Goal: Find specific page/section: Find specific page/section

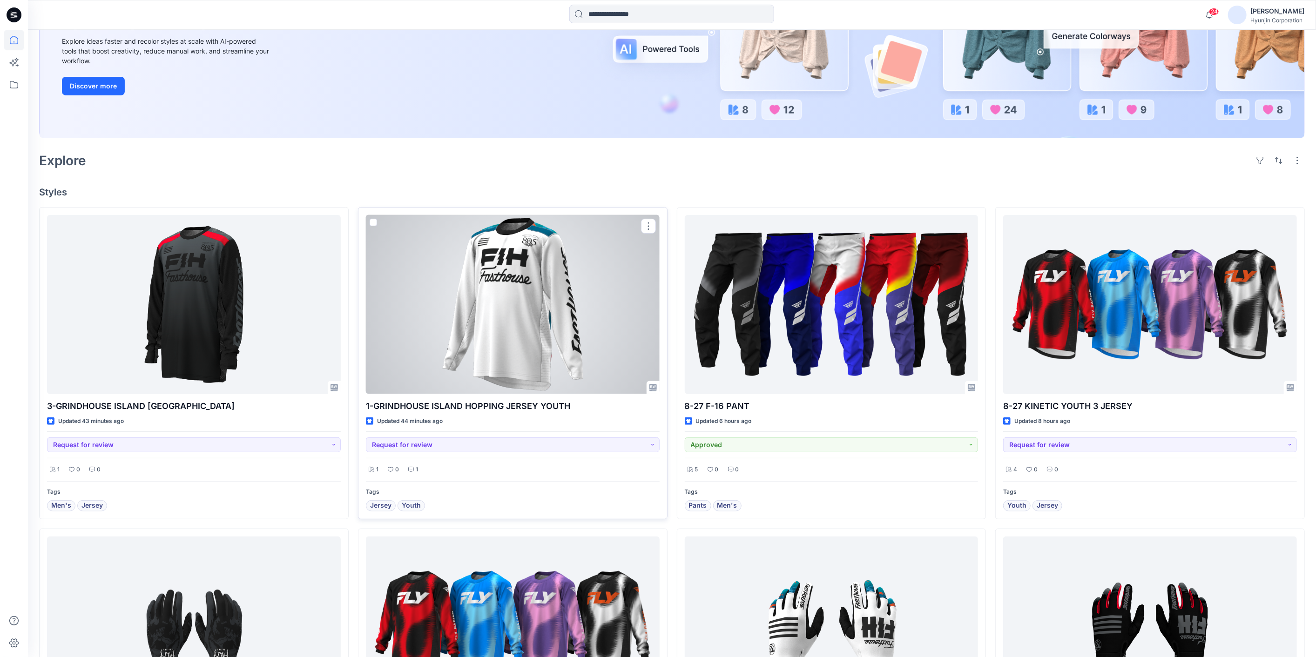
scroll to position [155, 0]
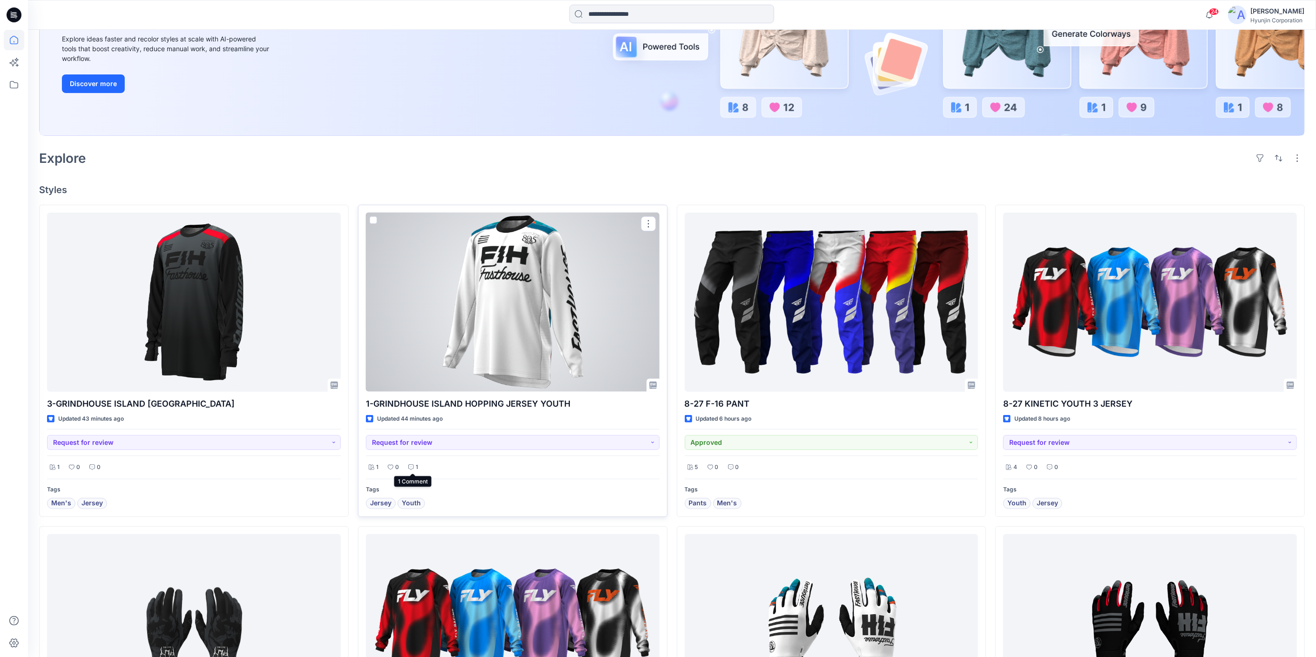
click at [417, 468] on p "1" at bounding box center [417, 468] width 2 height 10
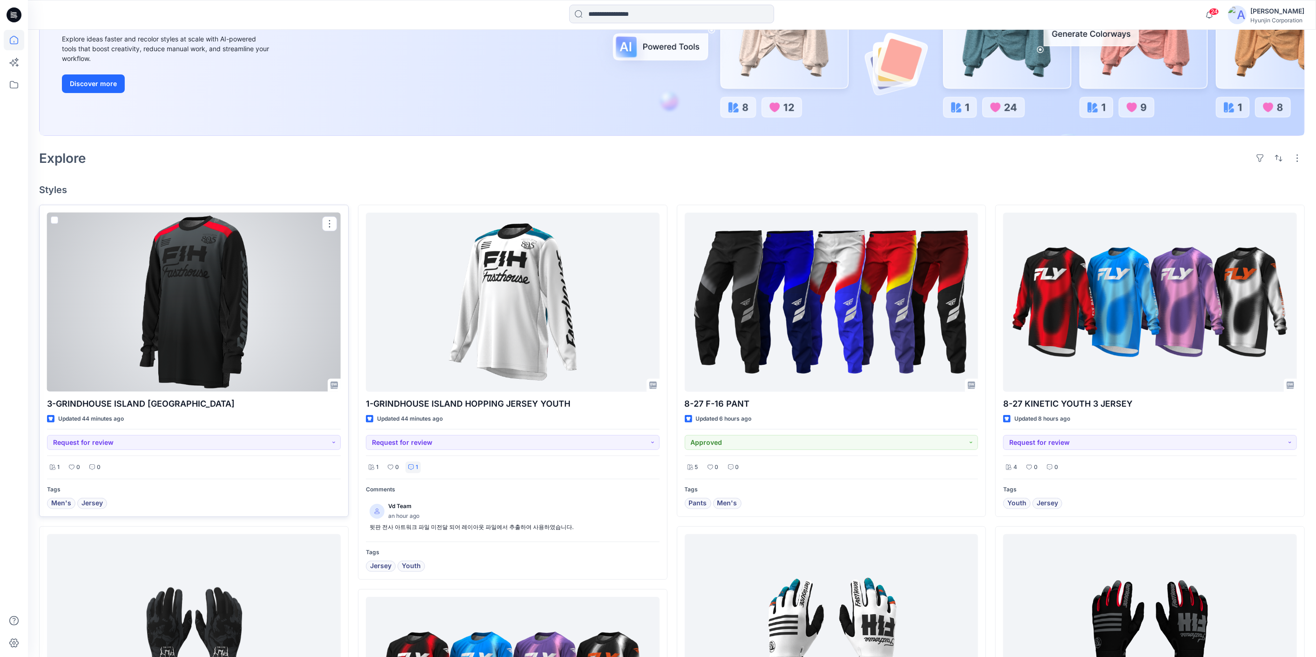
click at [267, 377] on div at bounding box center [194, 302] width 294 height 179
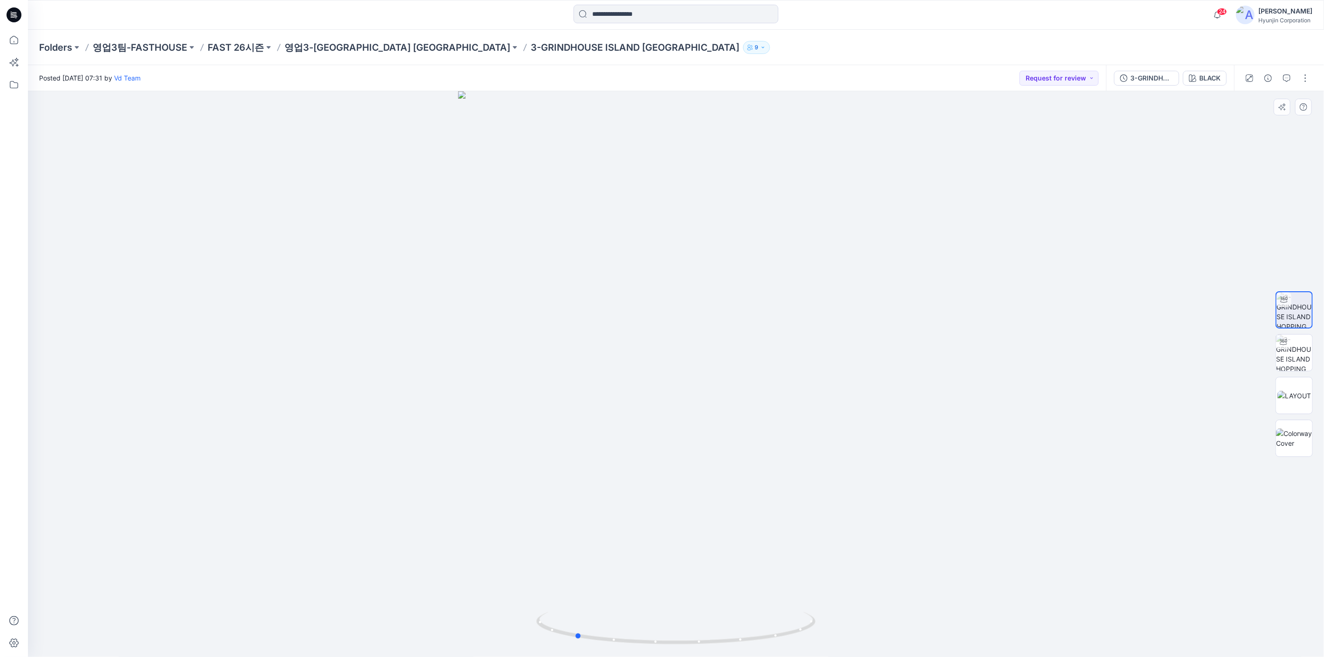
drag, startPoint x: 1015, startPoint y: 279, endPoint x: 911, endPoint y: 310, distance: 108.8
drag, startPoint x: 911, startPoint y: 310, endPoint x: 601, endPoint y: 298, distance: 309.7
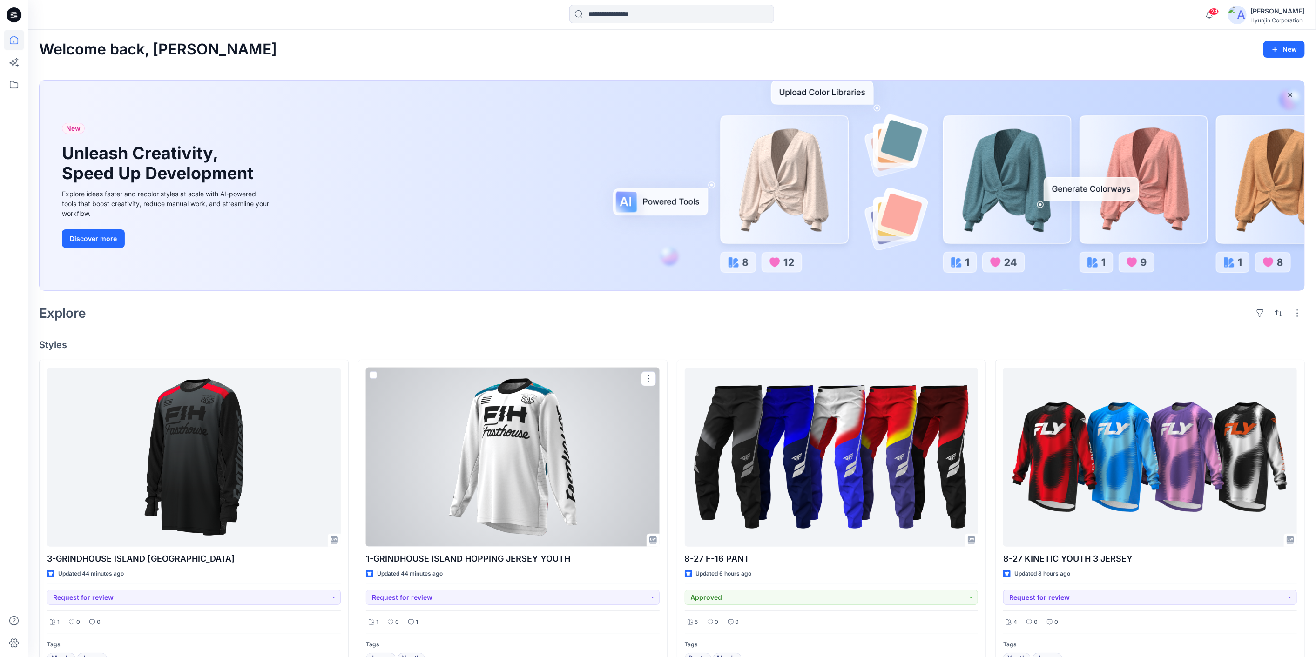
click at [507, 479] on div at bounding box center [513, 457] width 294 height 179
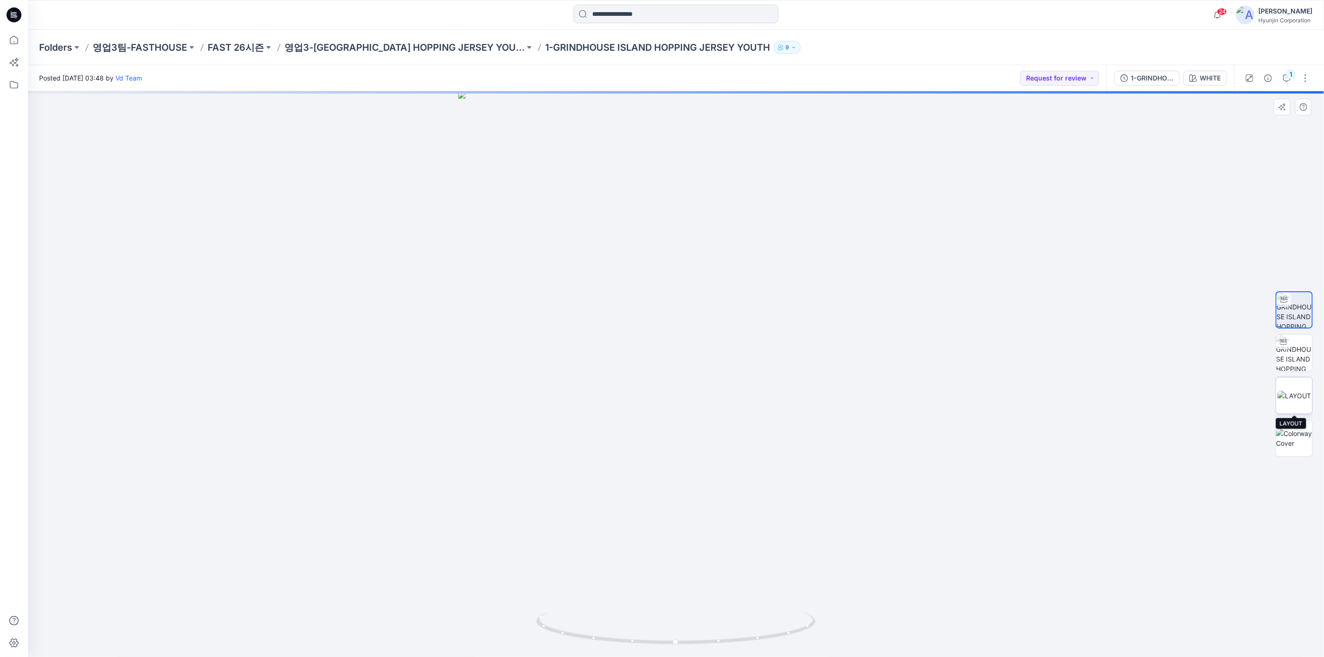
click at [1285, 397] on img at bounding box center [1294, 396] width 34 height 10
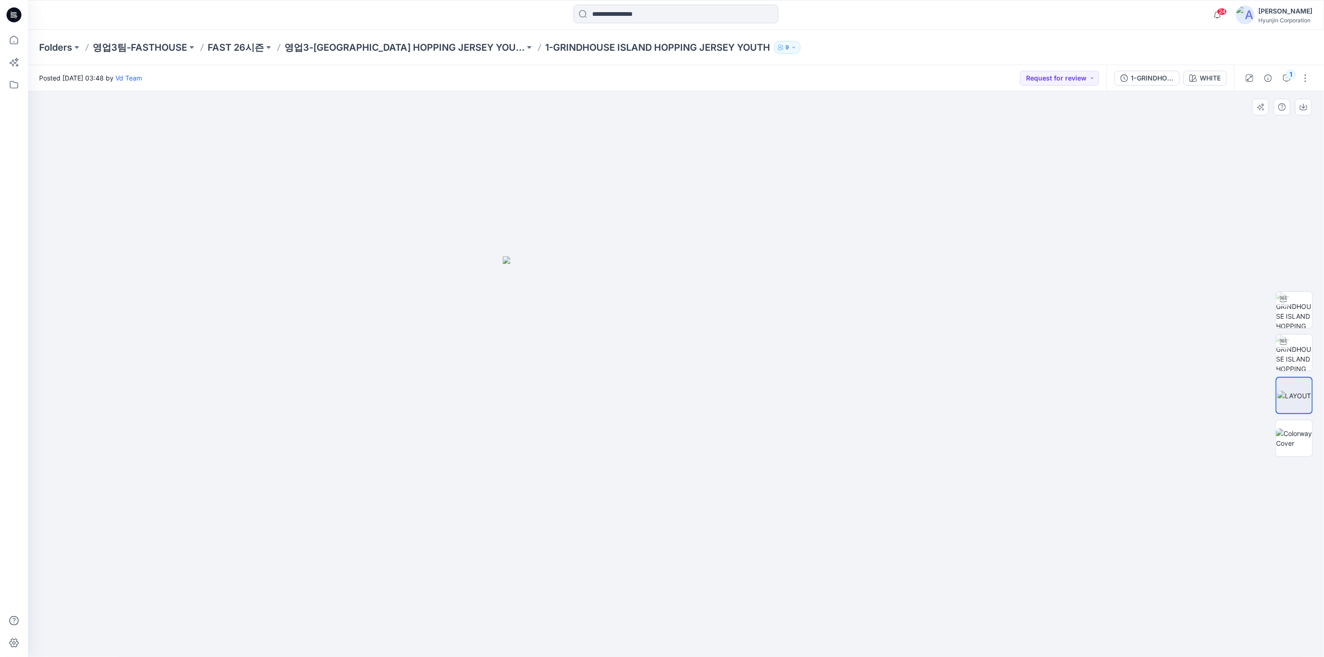
drag, startPoint x: 941, startPoint y: 464, endPoint x: 915, endPoint y: 464, distance: 26.5
click at [662, 392] on img at bounding box center [676, 456] width 346 height 401
click at [1298, 351] on img at bounding box center [1294, 353] width 36 height 36
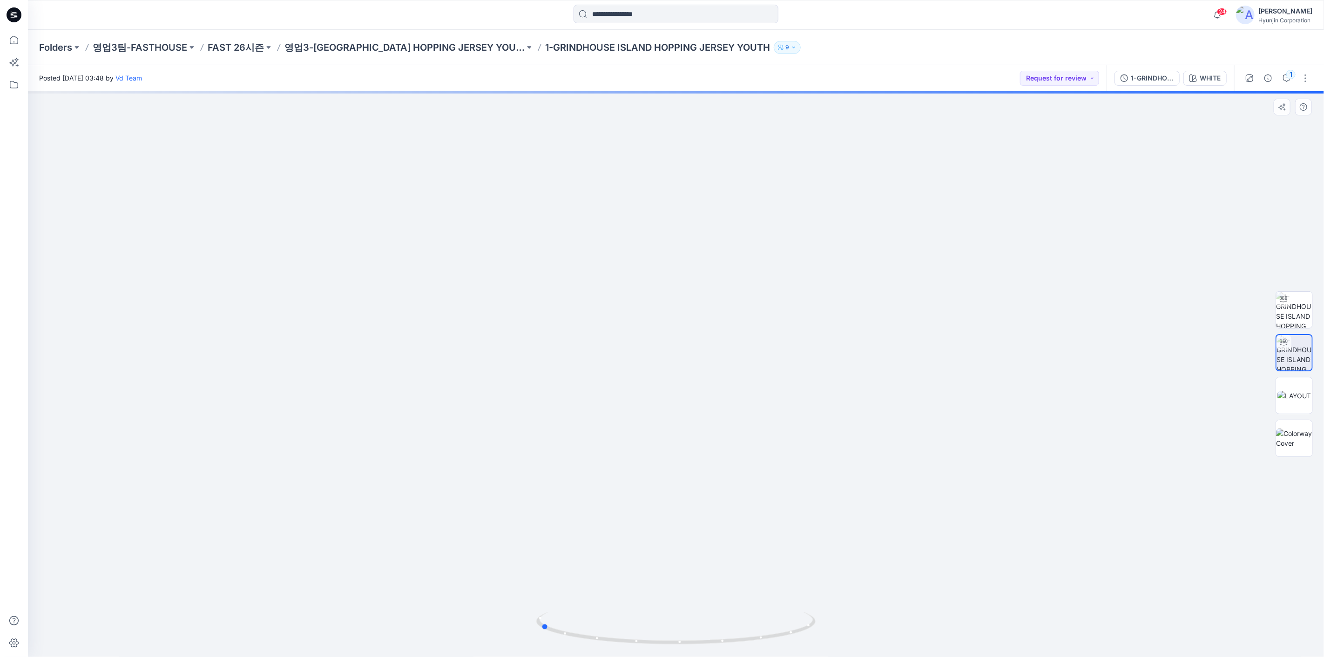
drag, startPoint x: 880, startPoint y: 418, endPoint x: 748, endPoint y: 433, distance: 132.5
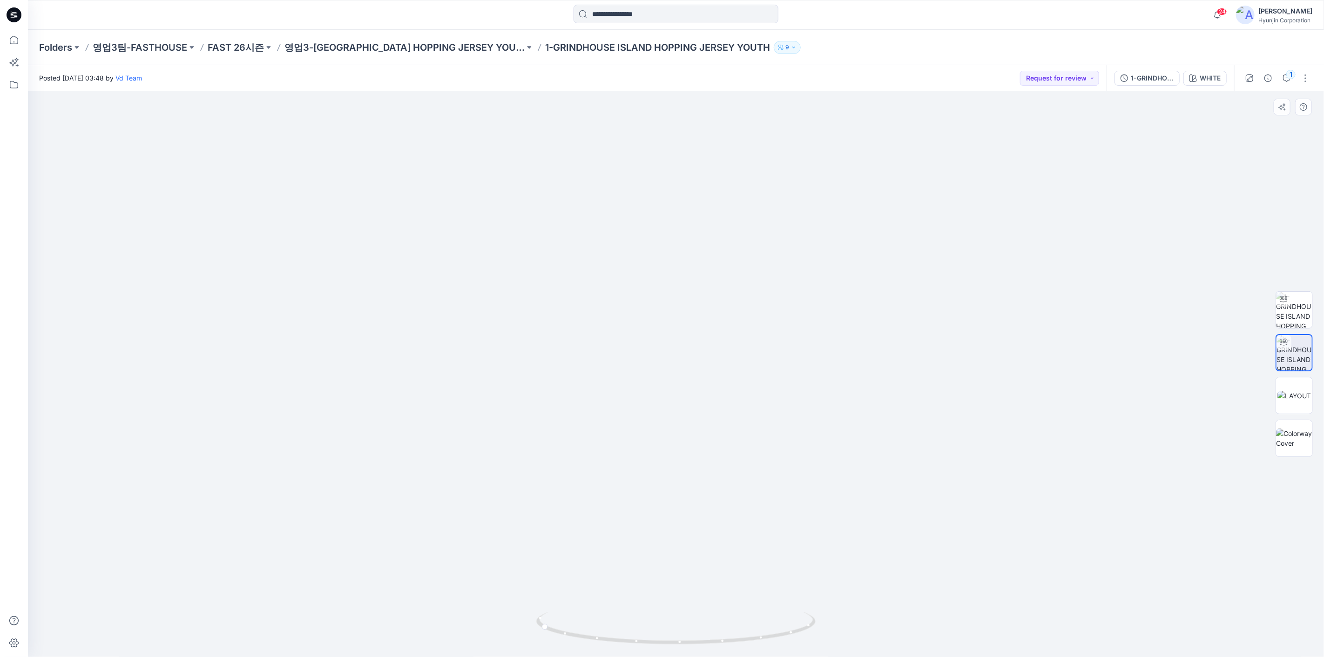
drag, startPoint x: 710, startPoint y: 421, endPoint x: 787, endPoint y: 552, distance: 151.7
drag, startPoint x: 739, startPoint y: 619, endPoint x: 673, endPoint y: 621, distance: 65.2
click at [673, 621] on icon at bounding box center [677, 629] width 282 height 35
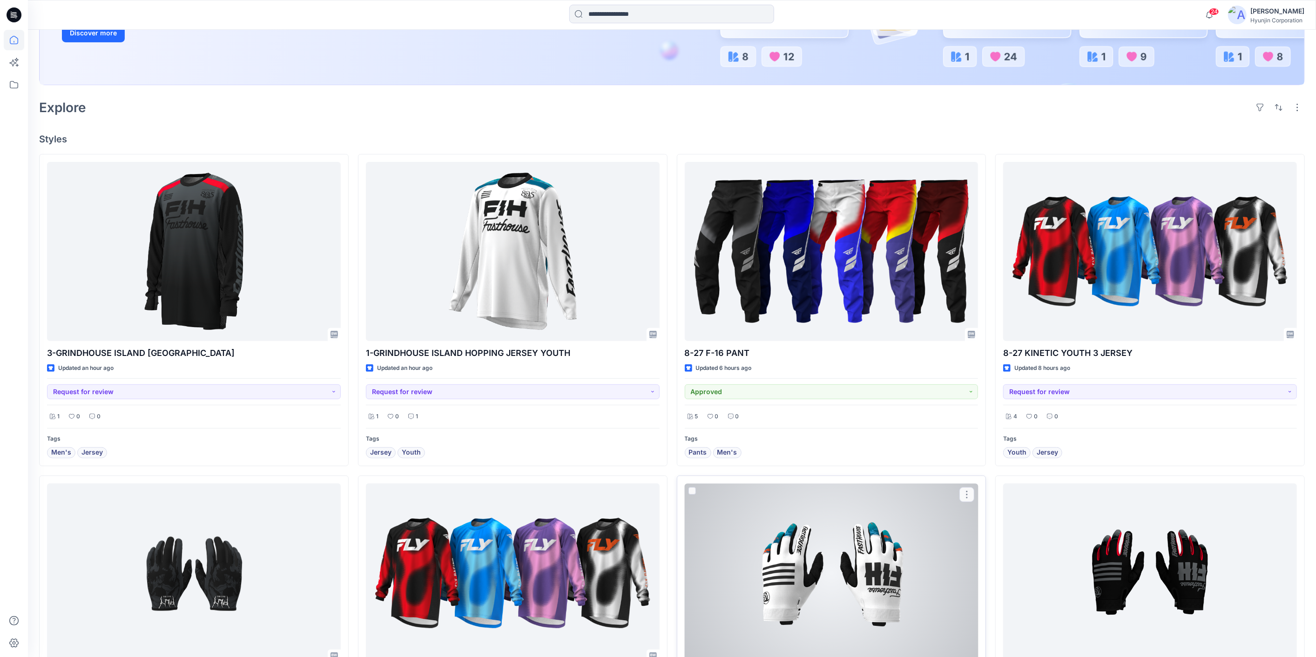
scroll to position [207, 0]
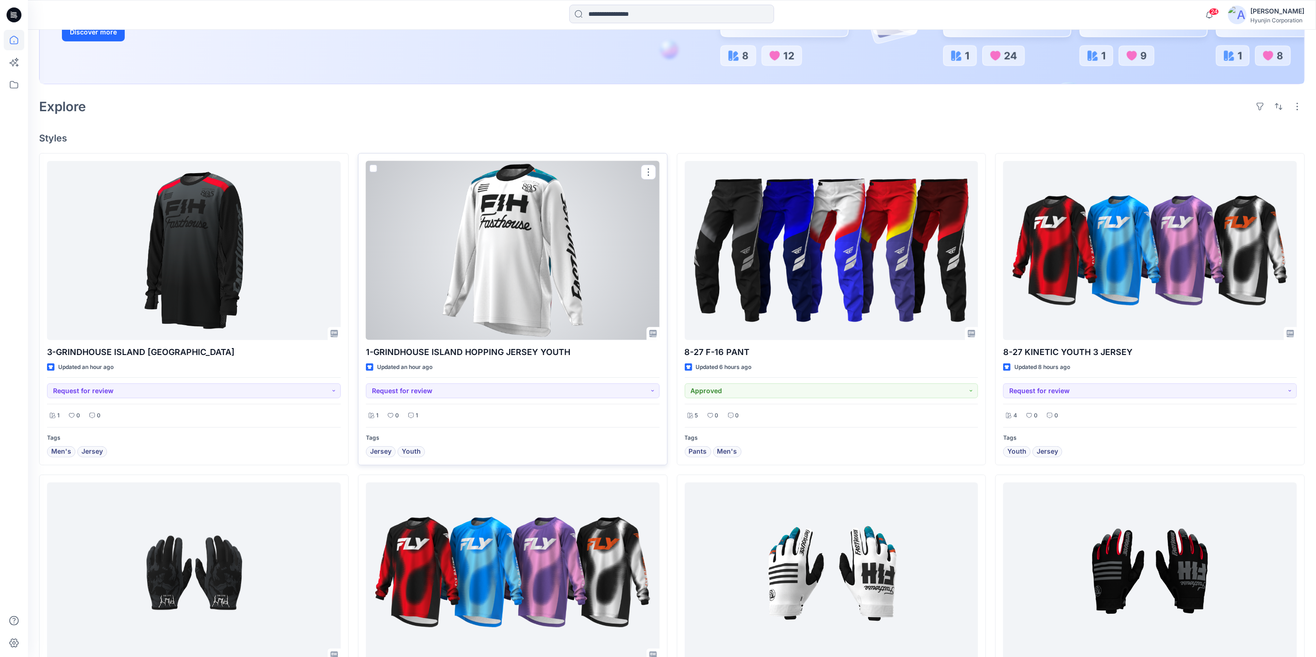
click at [451, 278] on div at bounding box center [513, 250] width 294 height 179
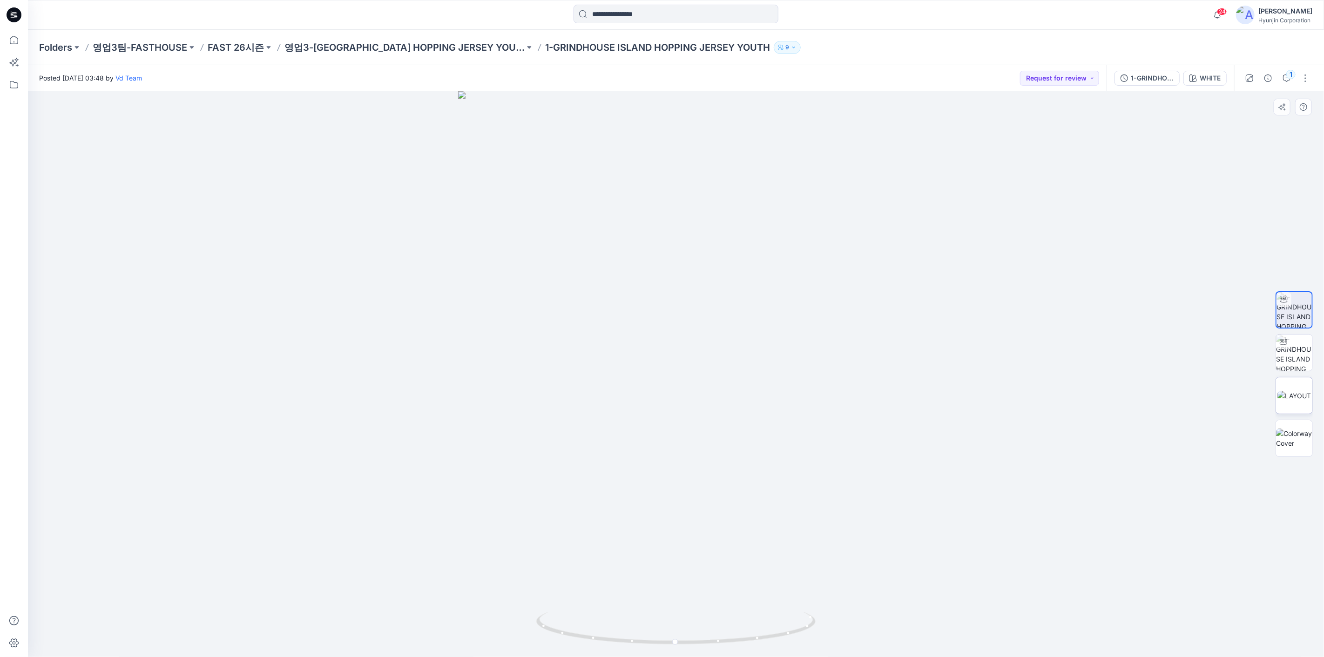
drag, startPoint x: 666, startPoint y: 353, endPoint x: 1293, endPoint y: 397, distance: 628.9
click at [1293, 397] on img at bounding box center [1294, 396] width 34 height 10
click at [681, 368] on img at bounding box center [676, 456] width 346 height 401
click at [799, 398] on img at bounding box center [676, 456] width 346 height 401
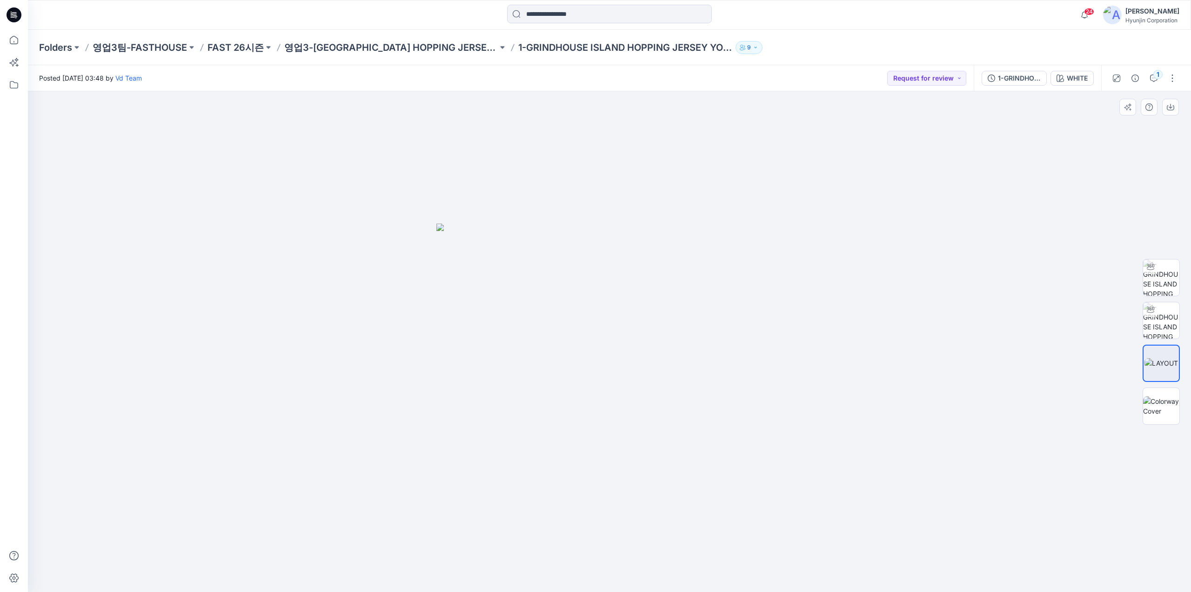
click at [649, 330] on img at bounding box center [610, 407] width 346 height 368
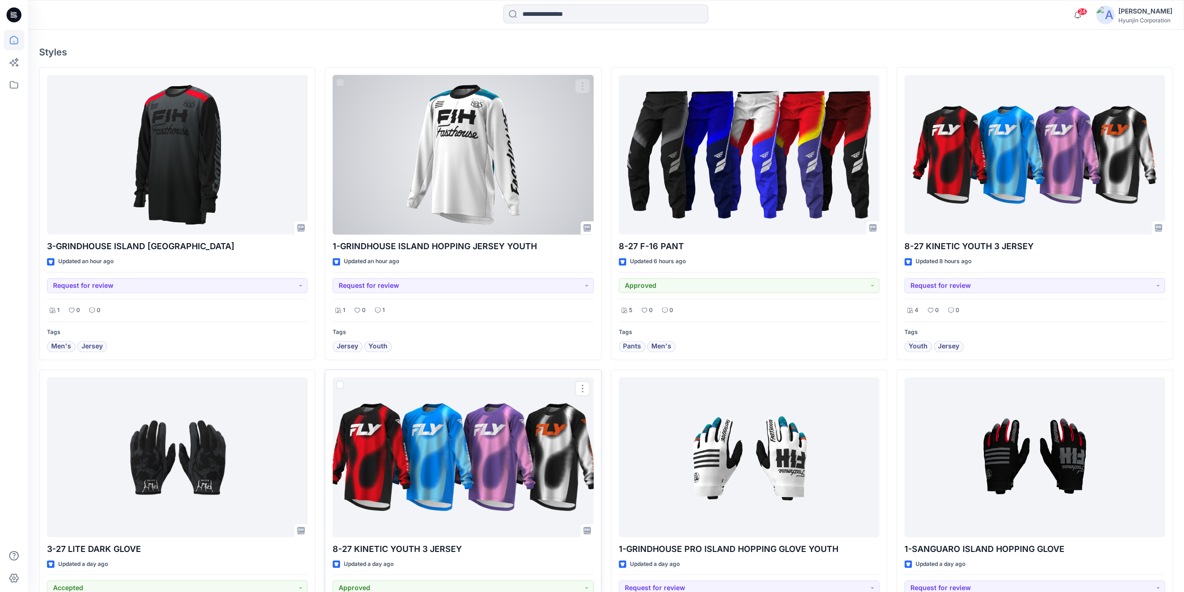
scroll to position [233, 0]
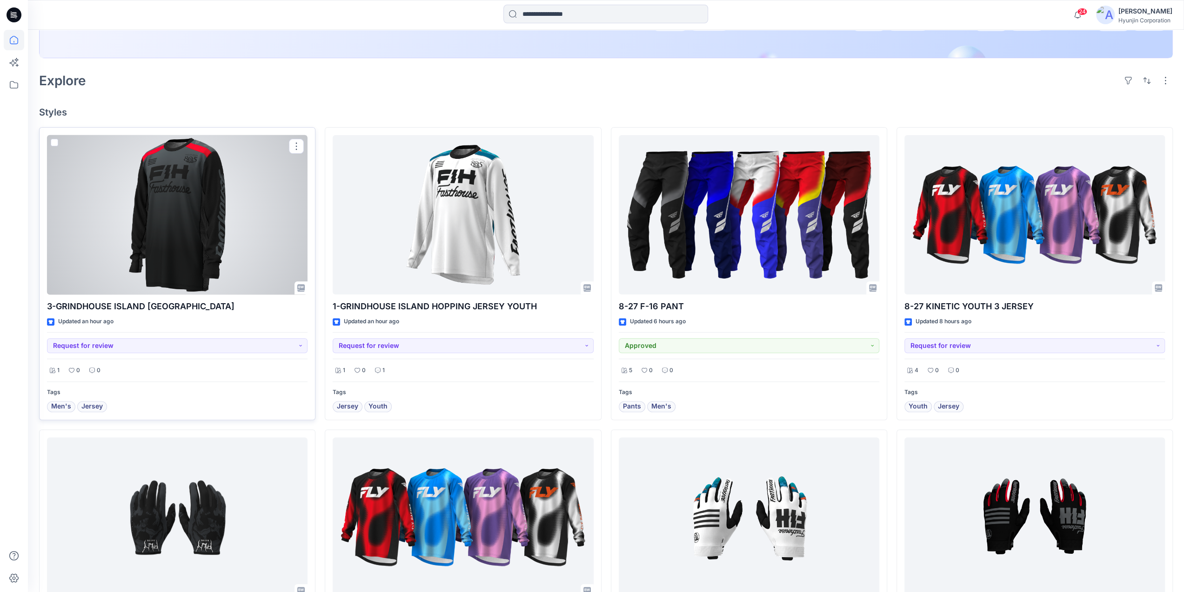
click at [230, 224] on div at bounding box center [177, 215] width 261 height 160
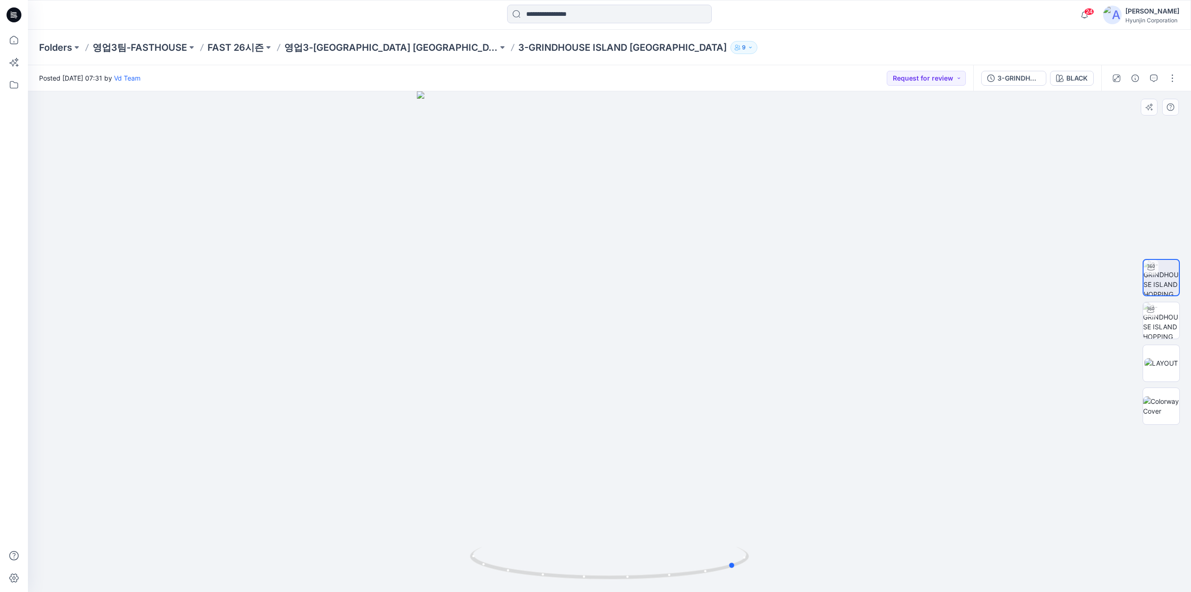
drag, startPoint x: 720, startPoint y: 263, endPoint x: 580, endPoint y: 275, distance: 140.1
drag, startPoint x: 580, startPoint y: 275, endPoint x: 568, endPoint y: 582, distance: 306.9
click at [568, 581] on icon at bounding box center [611, 563] width 282 height 35
drag, startPoint x: 587, startPoint y: 577, endPoint x: 722, endPoint y: 575, distance: 135.0
click at [722, 575] on icon at bounding box center [611, 563] width 282 height 35
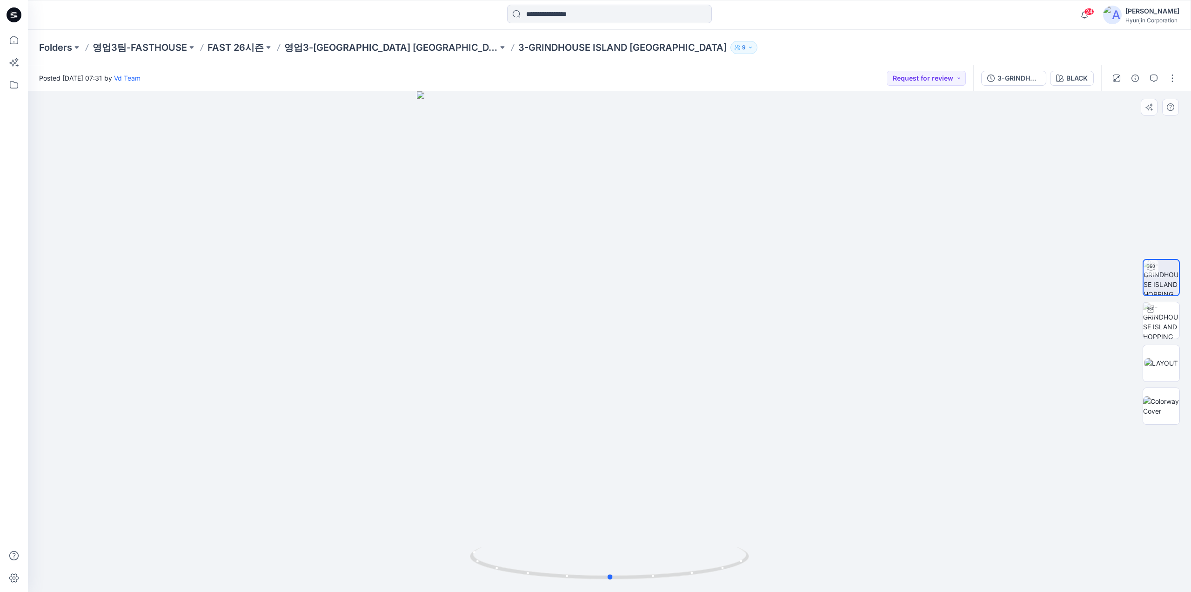
click at [804, 512] on div at bounding box center [610, 341] width 1164 height 500
click at [851, 473] on div at bounding box center [610, 341] width 1164 height 500
drag, startPoint x: 15, startPoint y: 20, endPoint x: 16, endPoint y: 12, distance: 8.0
click at [15, 20] on icon at bounding box center [14, 14] width 15 height 15
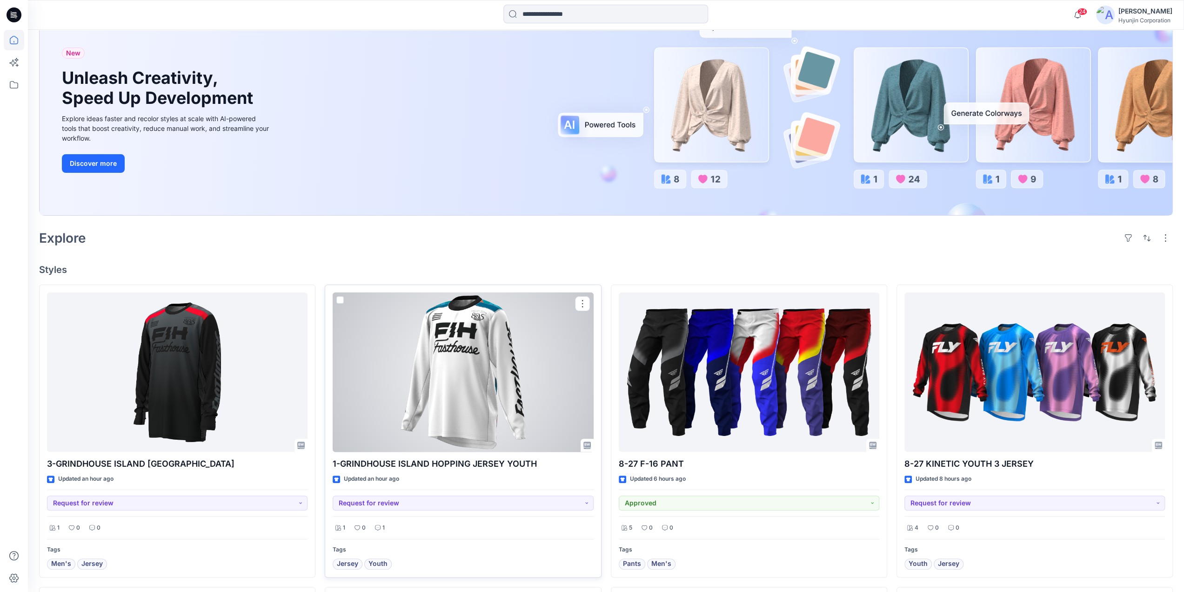
scroll to position [140, 0]
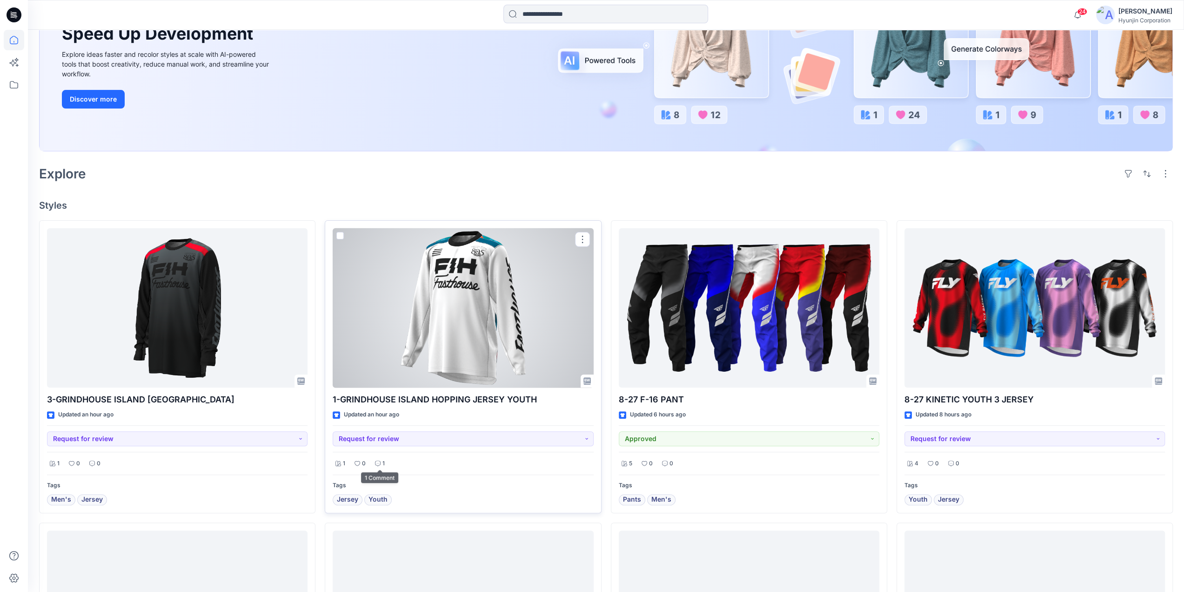
click at [381, 464] on div "1" at bounding box center [379, 463] width 15 height 12
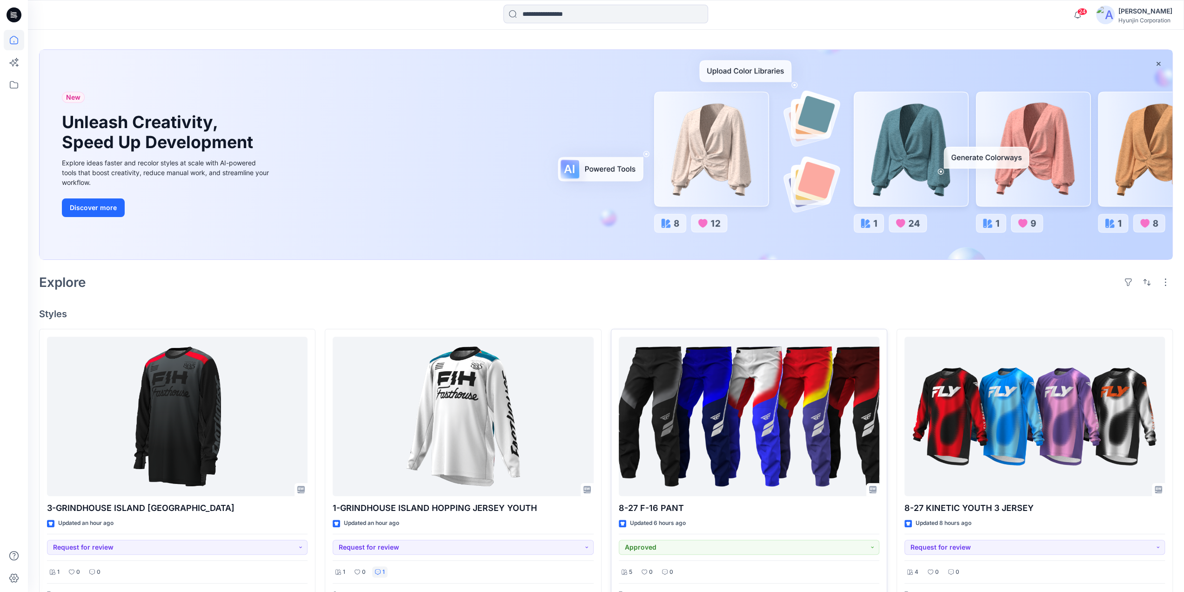
scroll to position [26, 0]
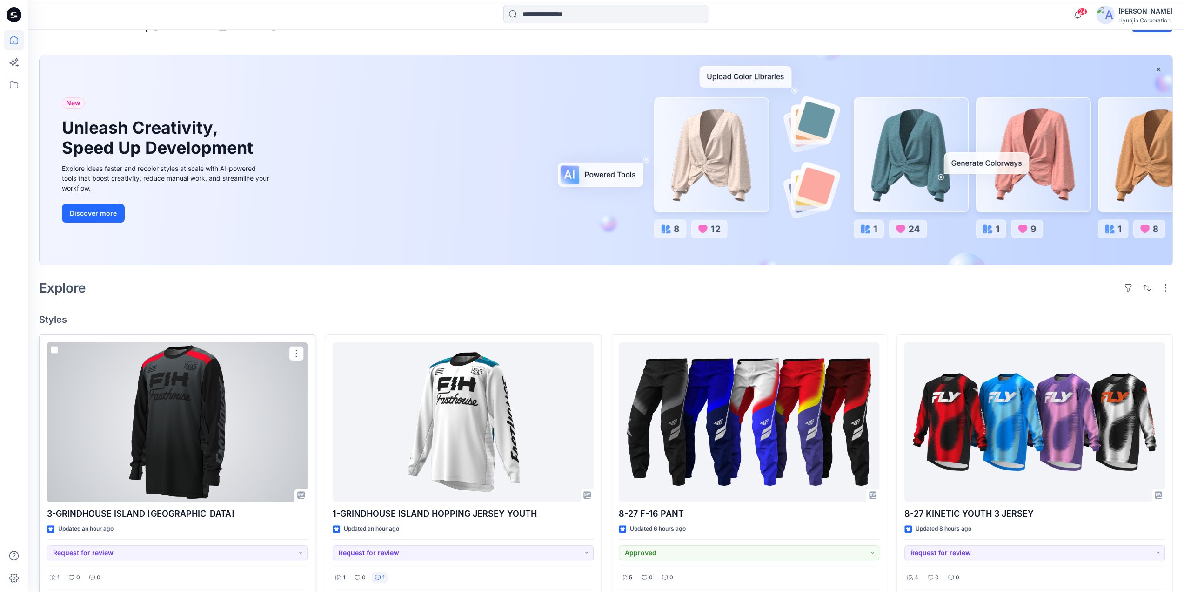
click at [185, 478] on div at bounding box center [177, 422] width 261 height 160
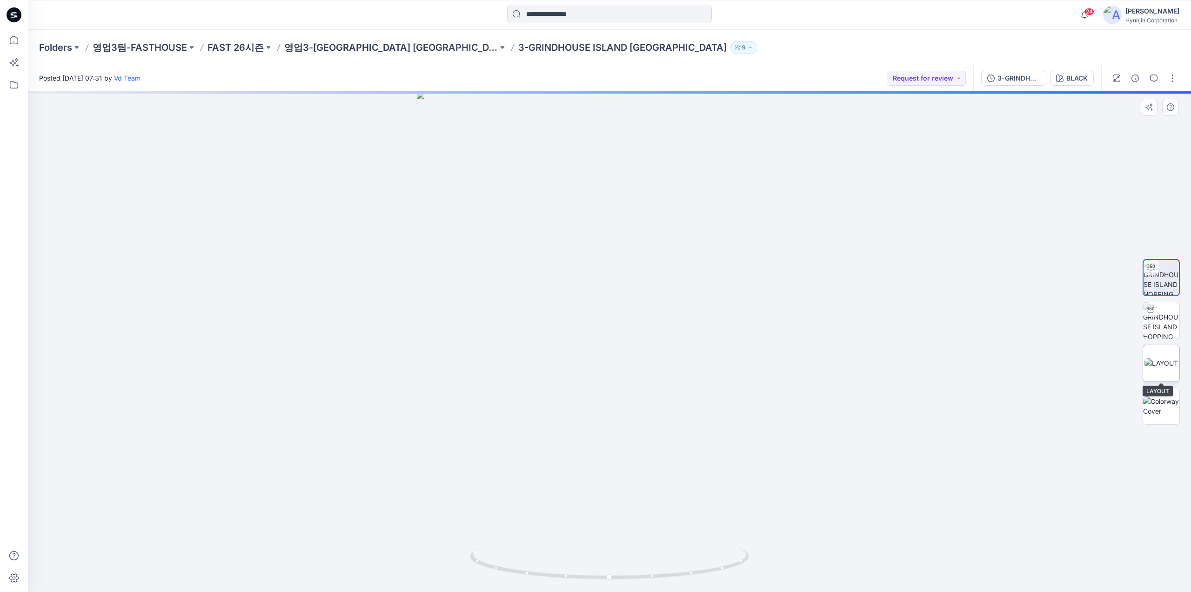
click at [1168, 358] on img at bounding box center [1162, 363] width 34 height 10
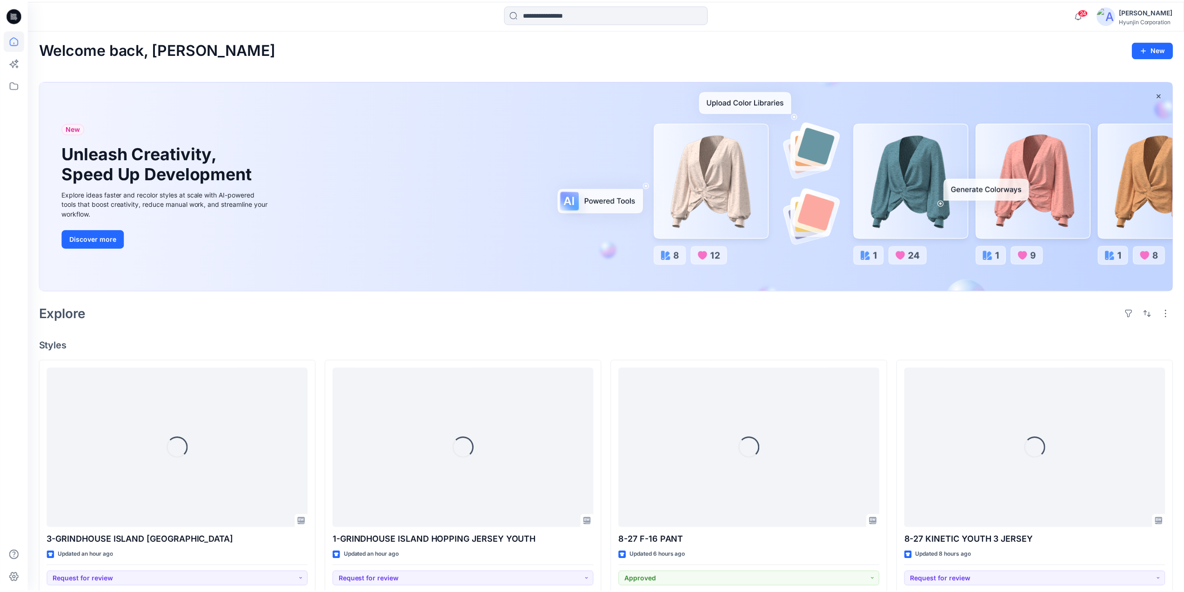
scroll to position [26, 0]
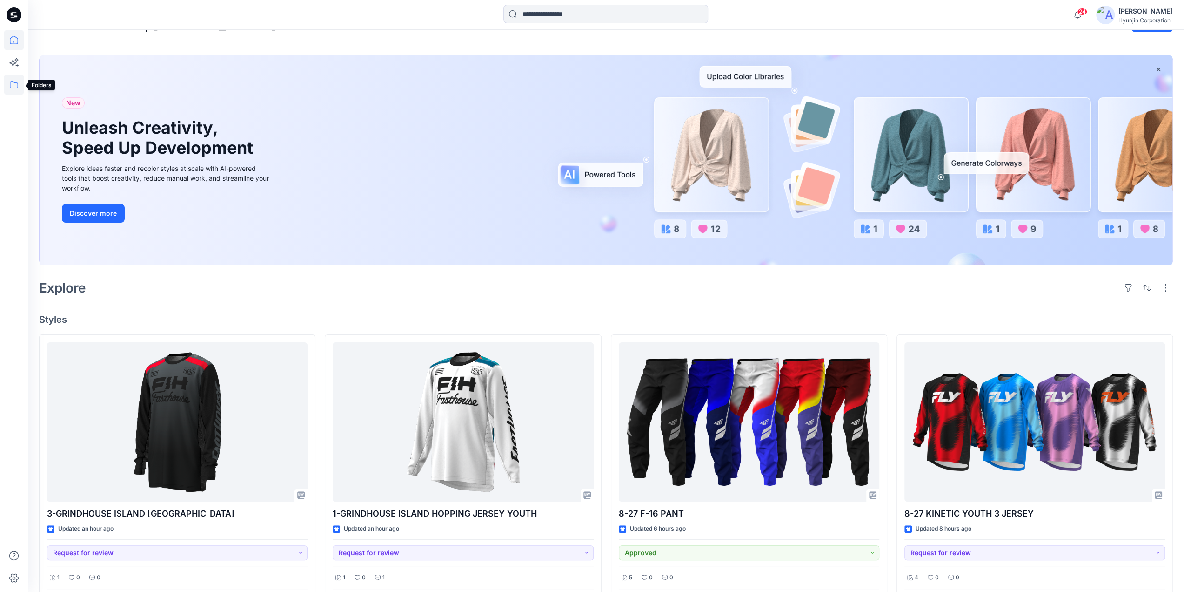
click at [14, 90] on icon at bounding box center [14, 84] width 20 height 20
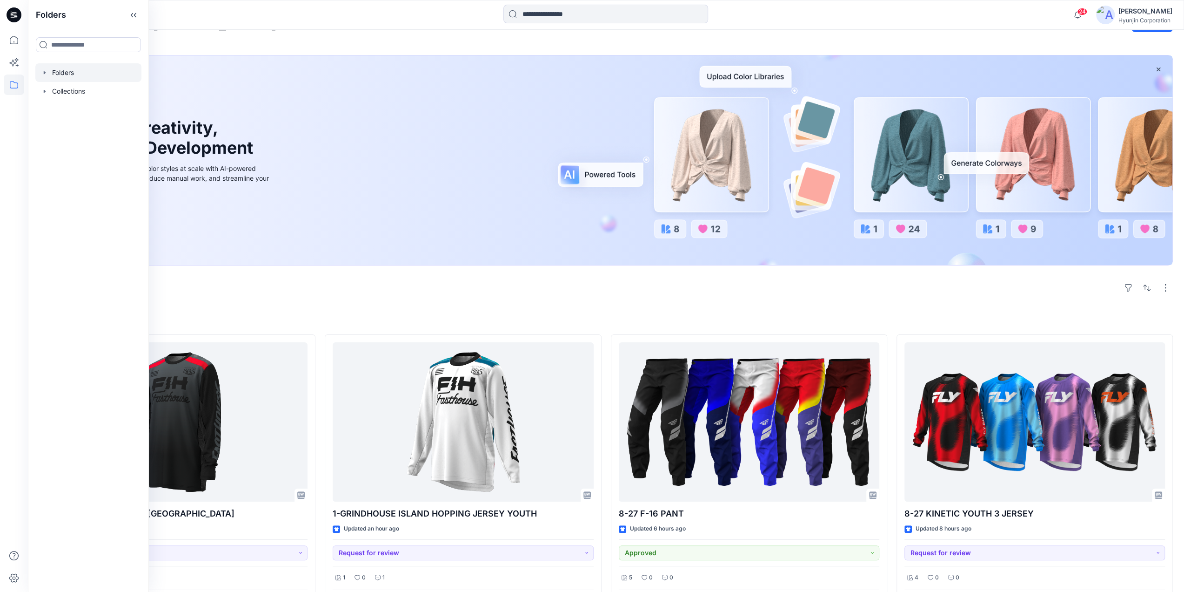
click at [67, 72] on div at bounding box center [88, 72] width 106 height 19
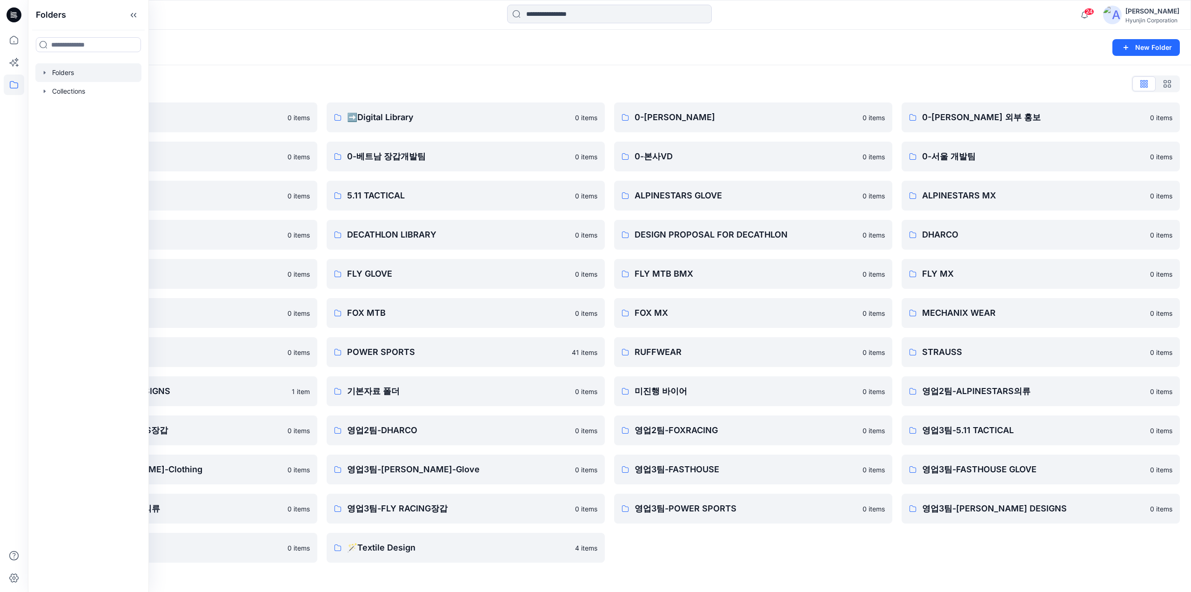
click at [478, 83] on div "Folders List" at bounding box center [609, 83] width 1141 height 15
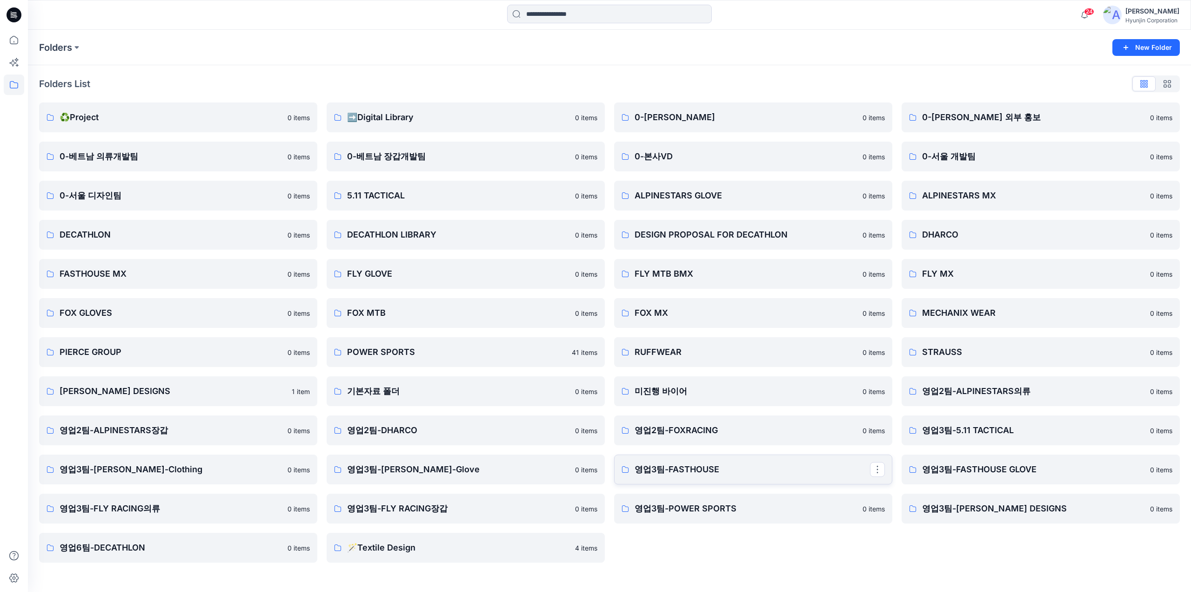
click at [767, 472] on p "영업3팀-FASTHOUSE" at bounding box center [752, 469] width 235 height 13
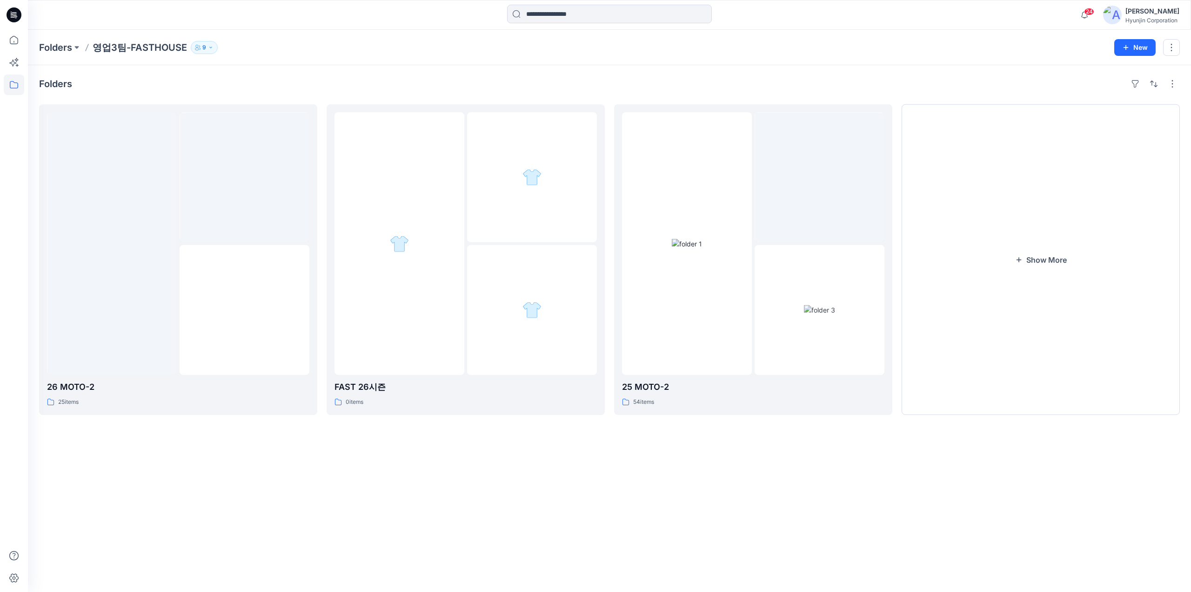
click at [202, 49] on p "9" at bounding box center [204, 47] width 4 height 10
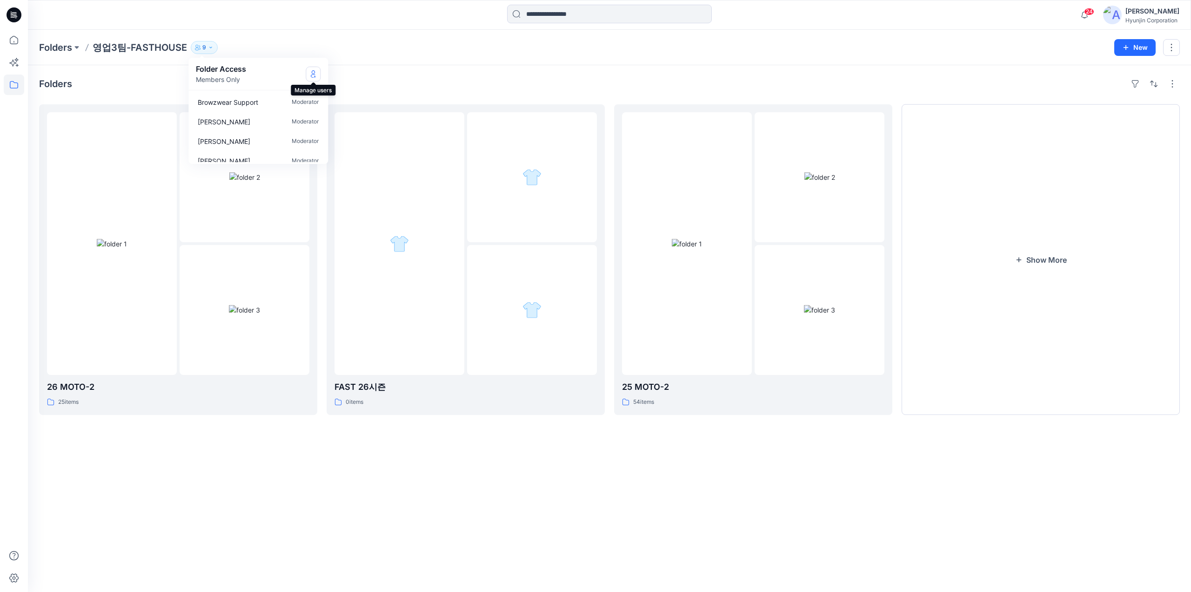
click at [313, 73] on icon "Manage Users" at bounding box center [314, 73] width 4 height 7
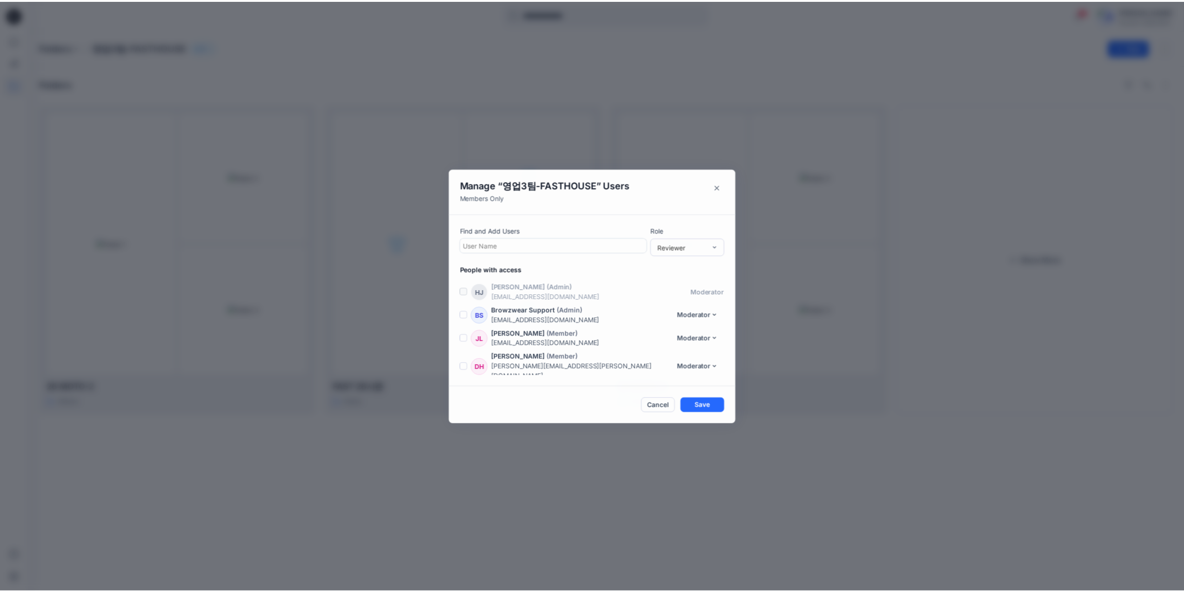
scroll to position [113, 0]
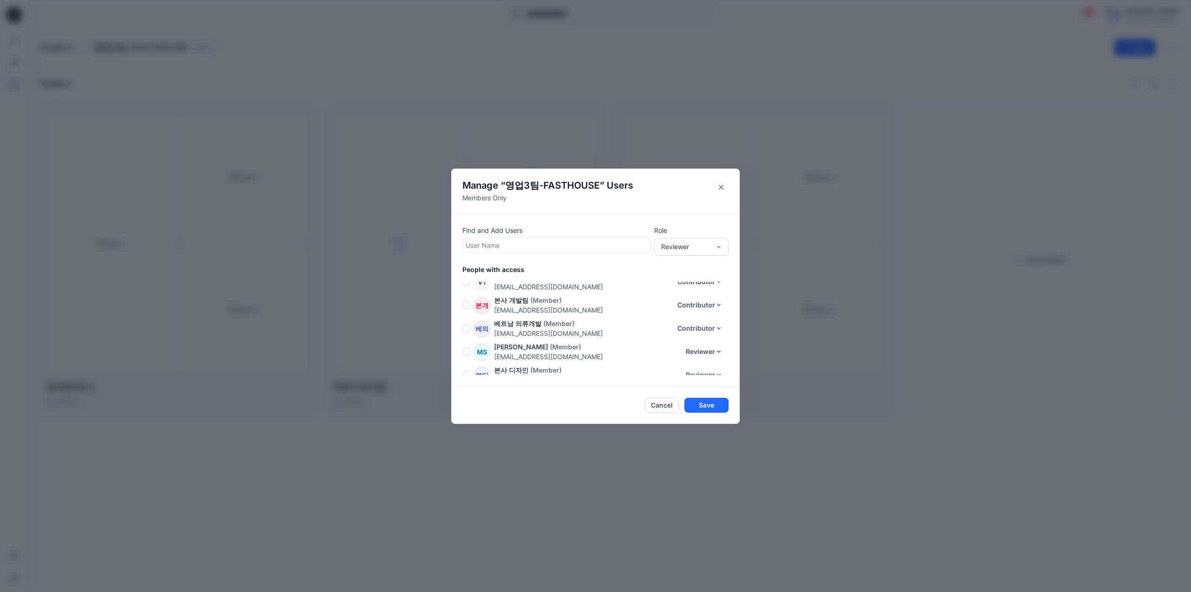
click at [510, 241] on div at bounding box center [557, 245] width 182 height 12
click at [397, 92] on div "Manage “ 영업3팀-FASTHOUSE ” Users Members Only Find and Add Users User Name Role …" at bounding box center [595, 296] width 1191 height 592
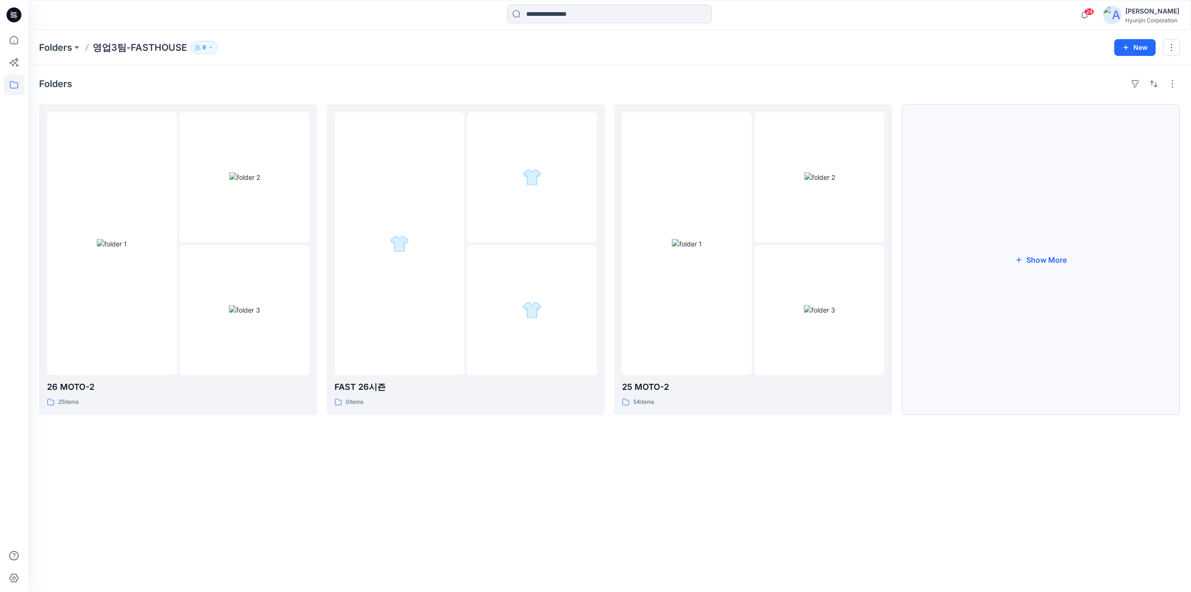
click at [1062, 272] on button "Show More" at bounding box center [1041, 259] width 278 height 310
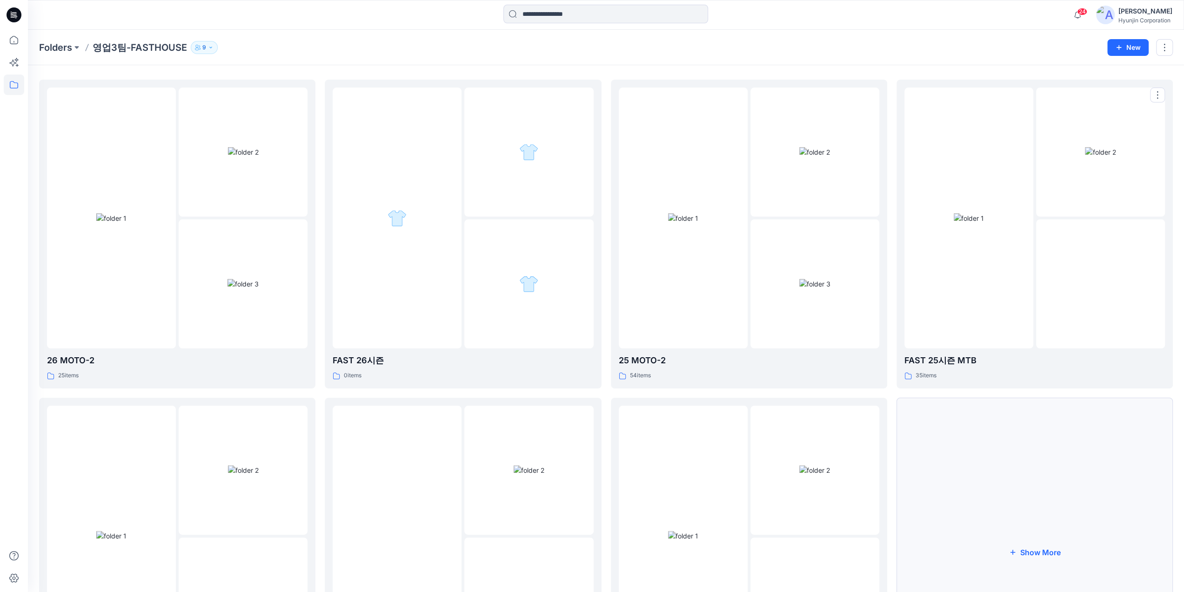
scroll to position [0, 0]
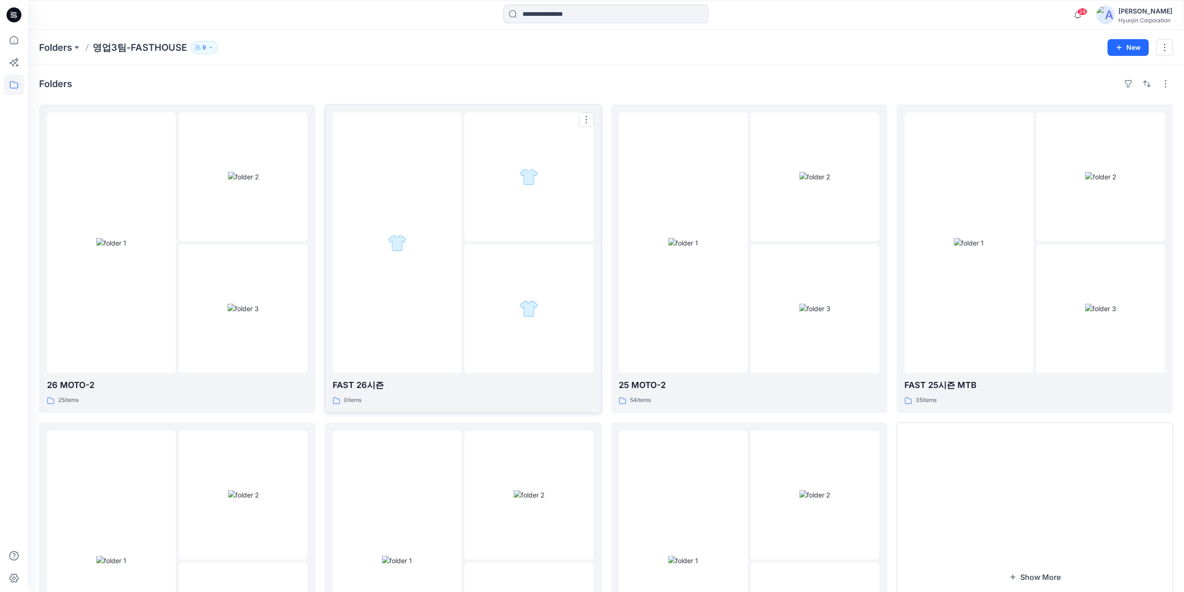
click at [510, 348] on div at bounding box center [528, 308] width 129 height 129
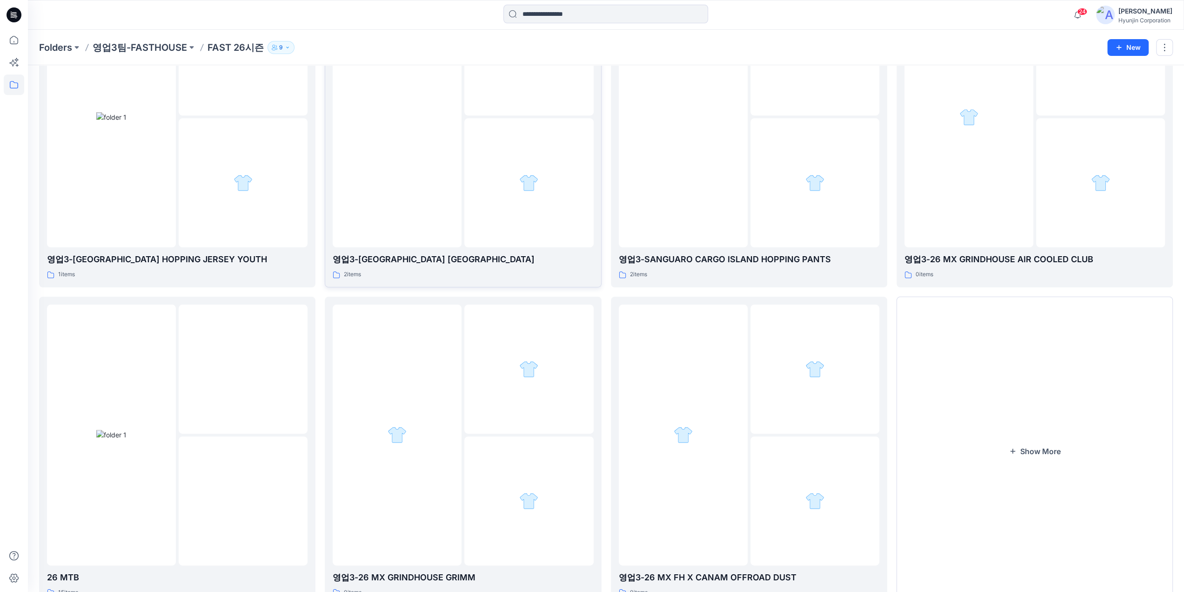
scroll to position [164, 0]
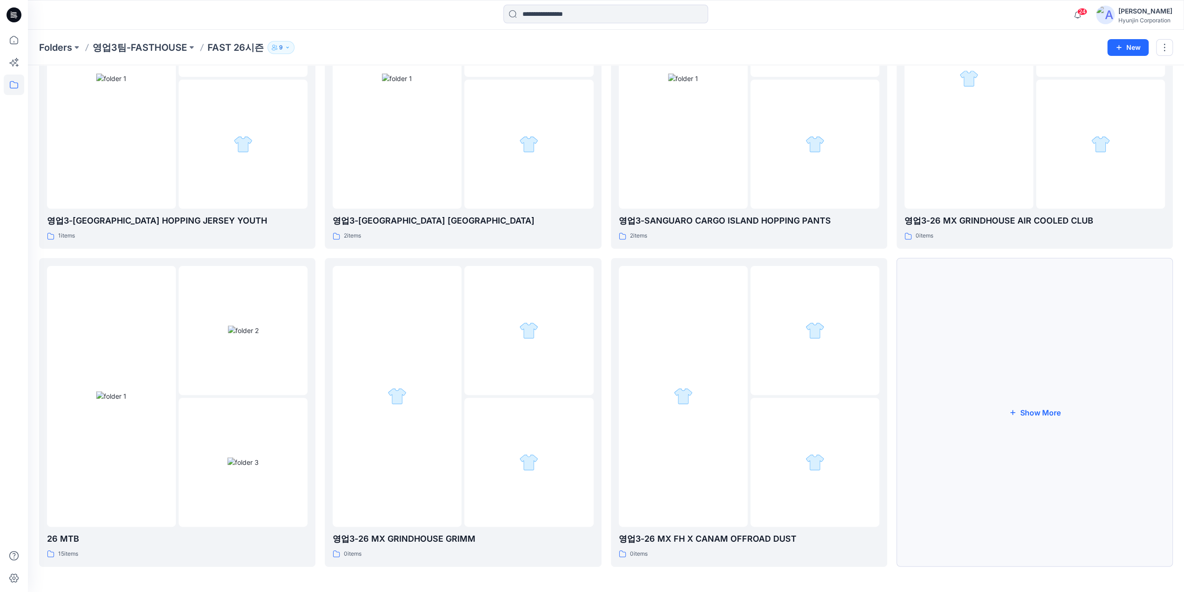
click at [956, 479] on button "Show More" at bounding box center [1035, 412] width 276 height 309
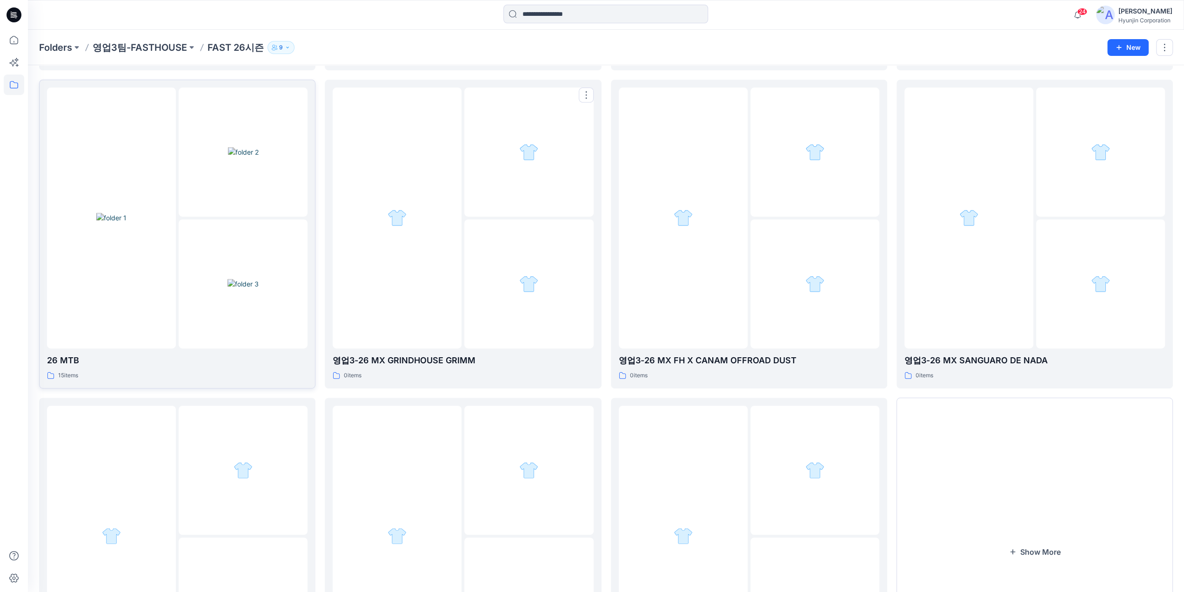
scroll to position [296, 0]
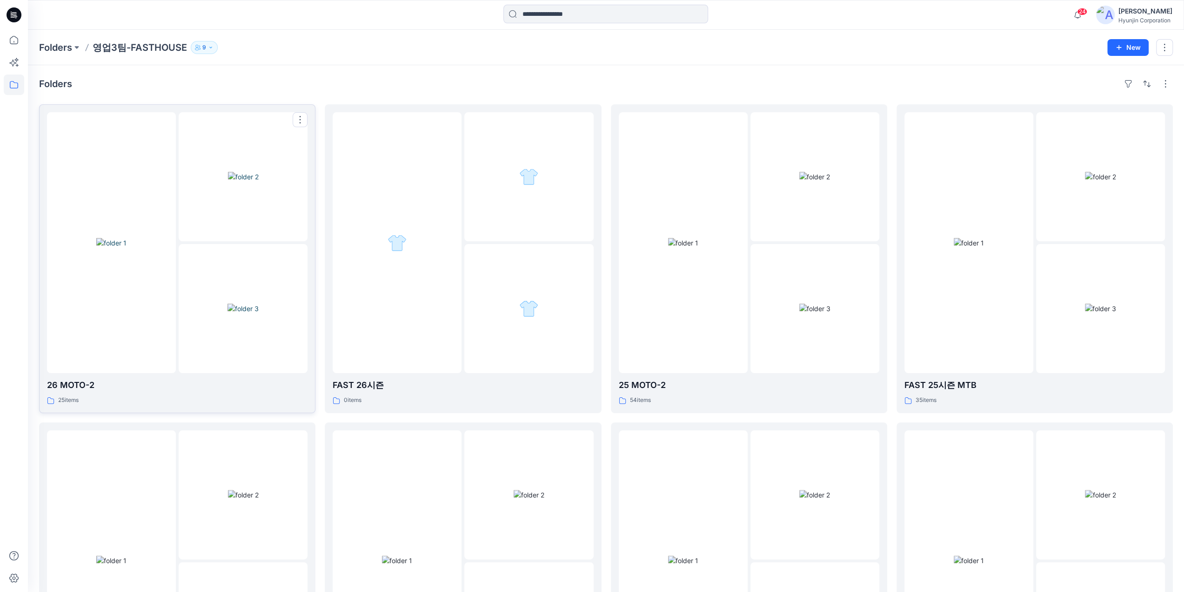
click at [178, 218] on div at bounding box center [177, 242] width 261 height 261
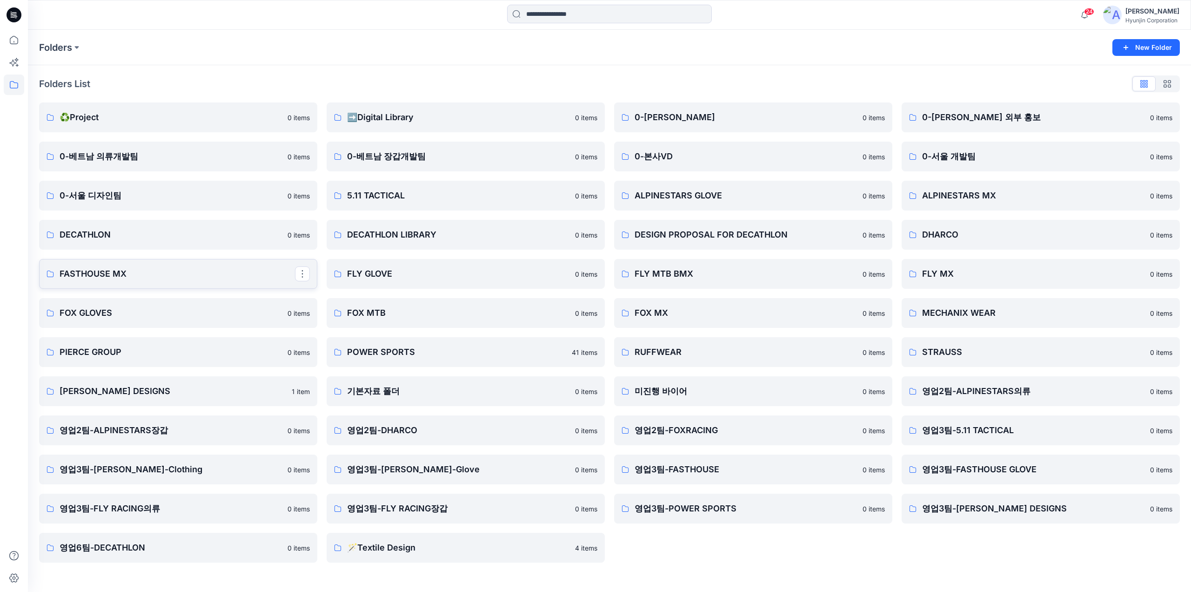
click at [142, 280] on link "FASTHOUSE MX" at bounding box center [178, 274] width 278 height 30
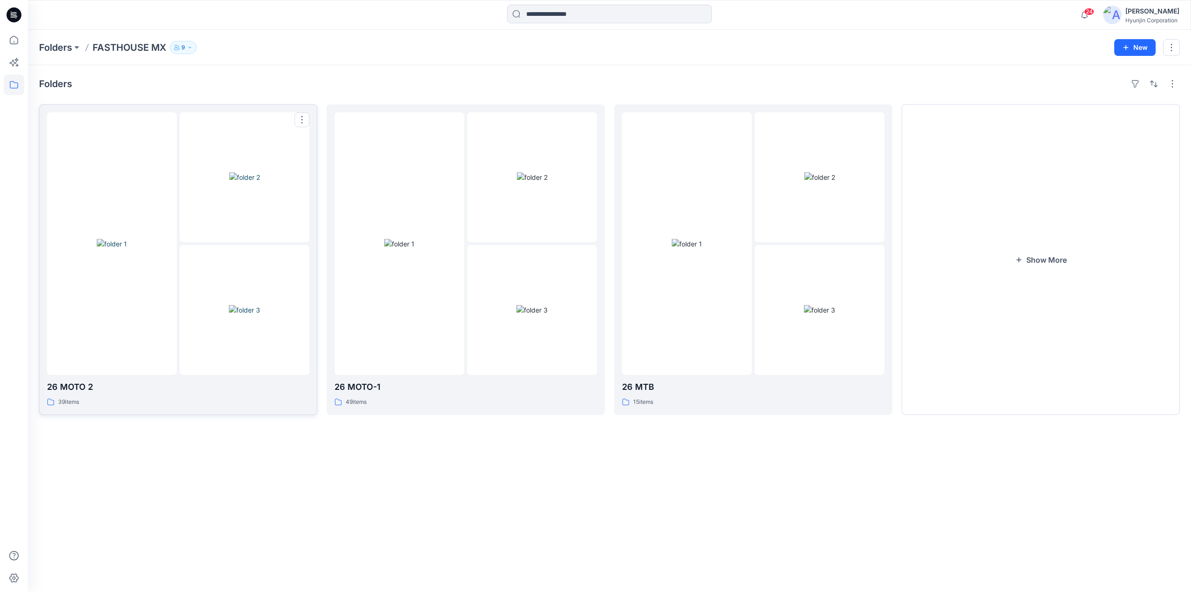
click at [180, 288] on div at bounding box center [245, 310] width 130 height 130
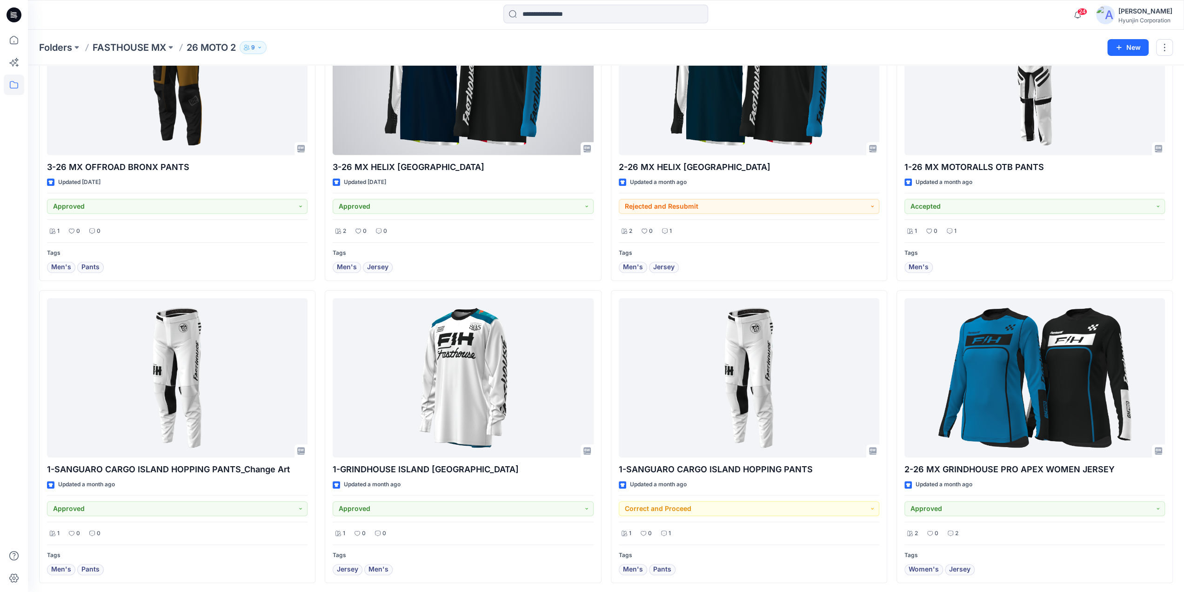
scroll to position [452, 0]
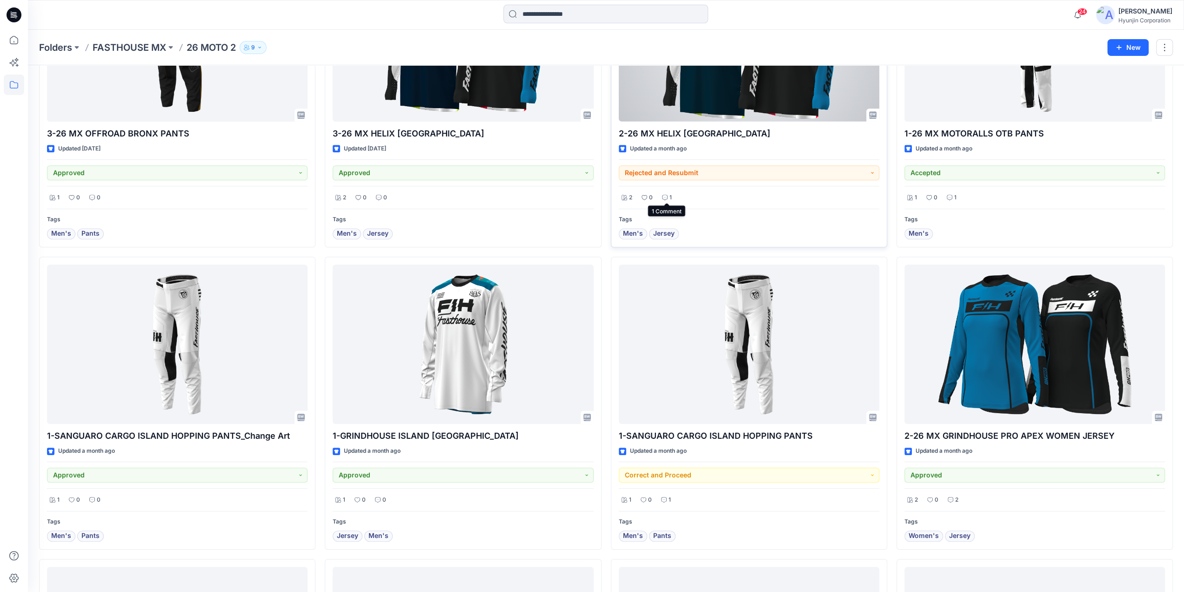
click at [666, 197] on icon at bounding box center [665, 198] width 6 height 6
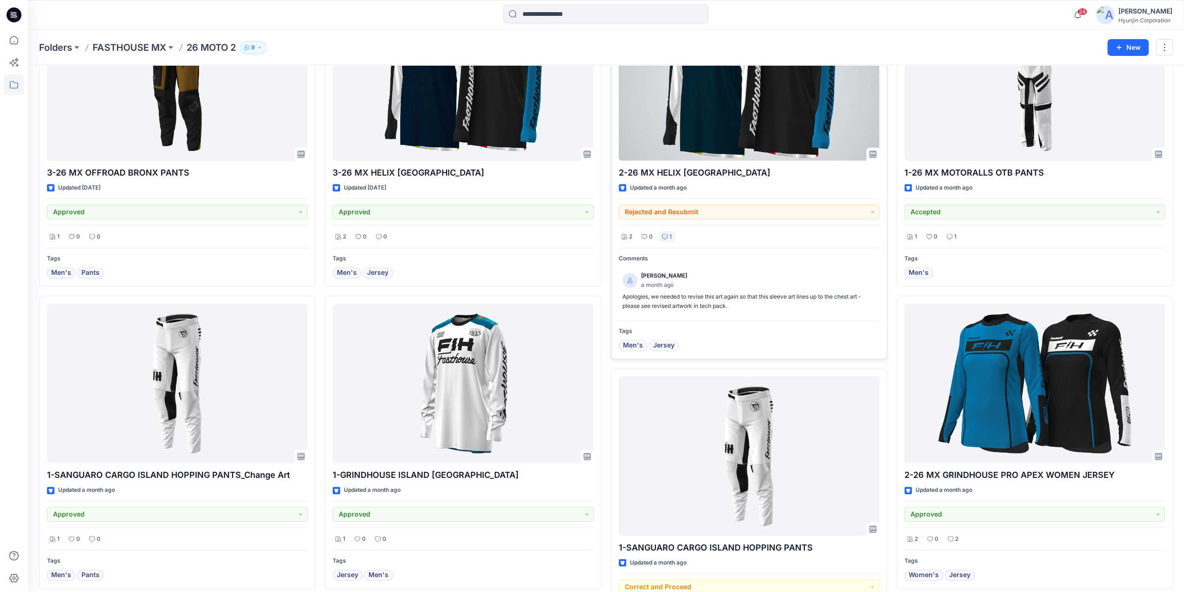
scroll to position [359, 0]
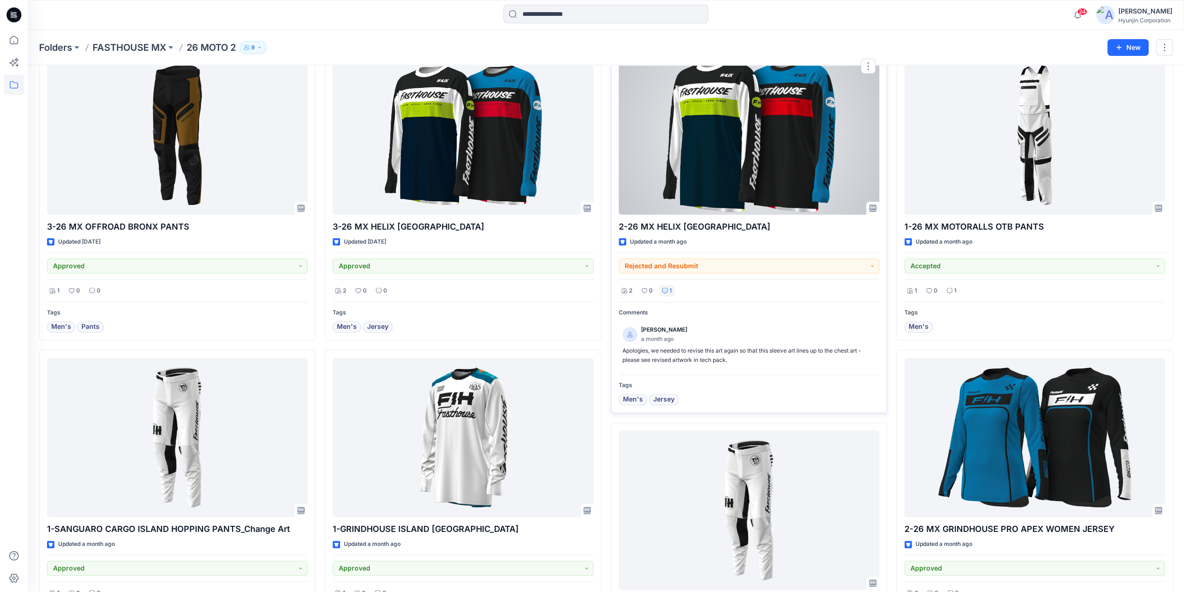
click at [762, 175] on div at bounding box center [749, 135] width 261 height 160
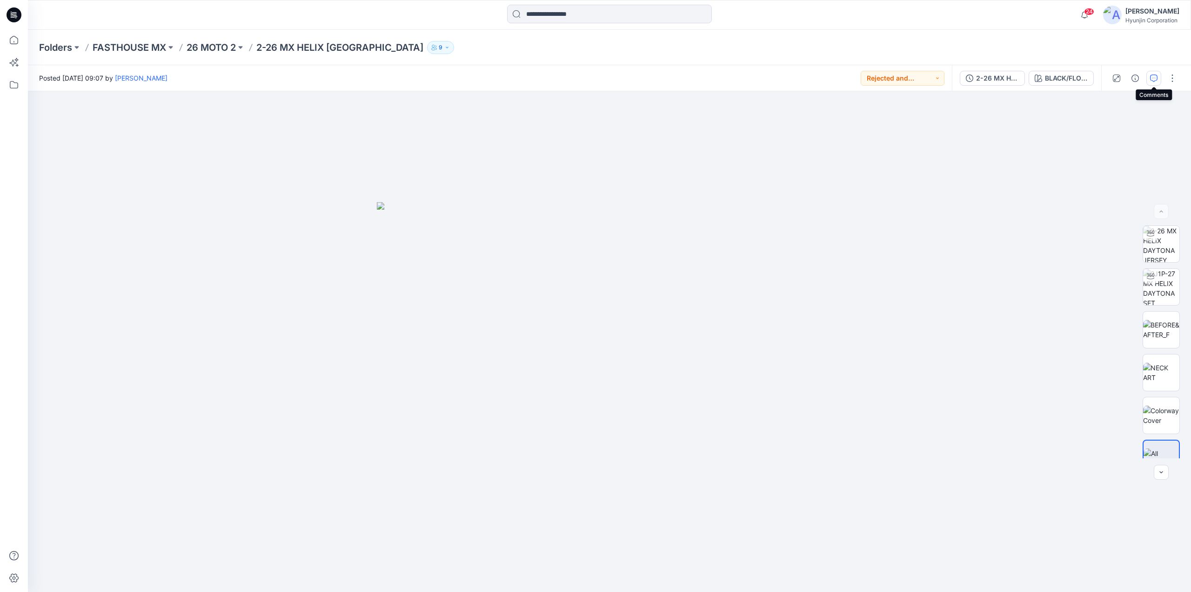
click at [1155, 82] on button "button" at bounding box center [1154, 78] width 15 height 15
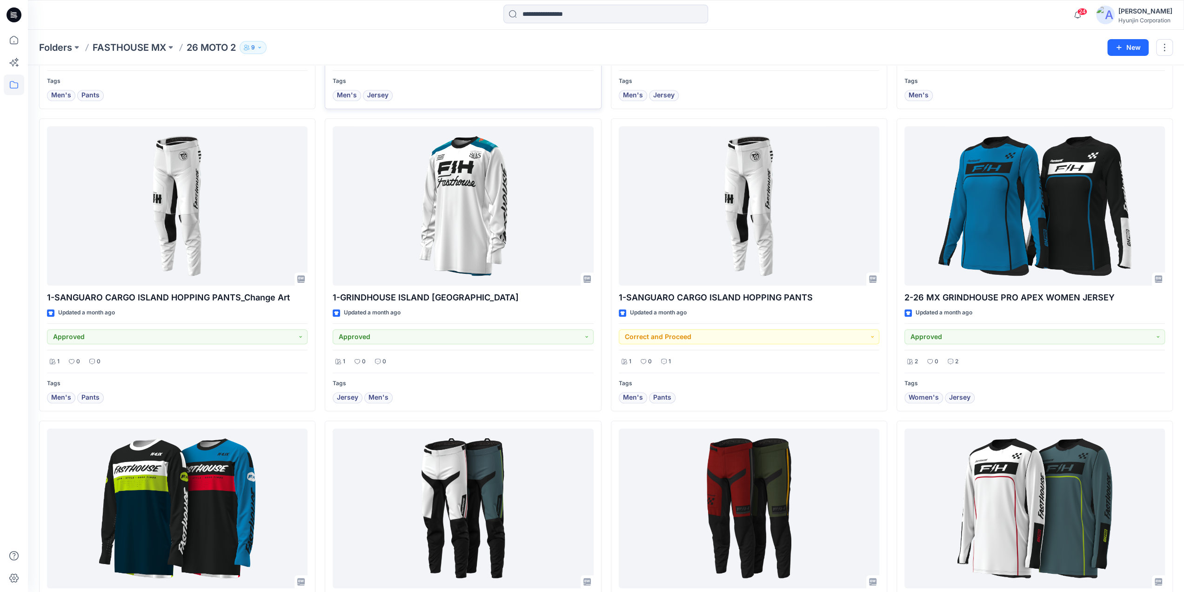
scroll to position [639, 0]
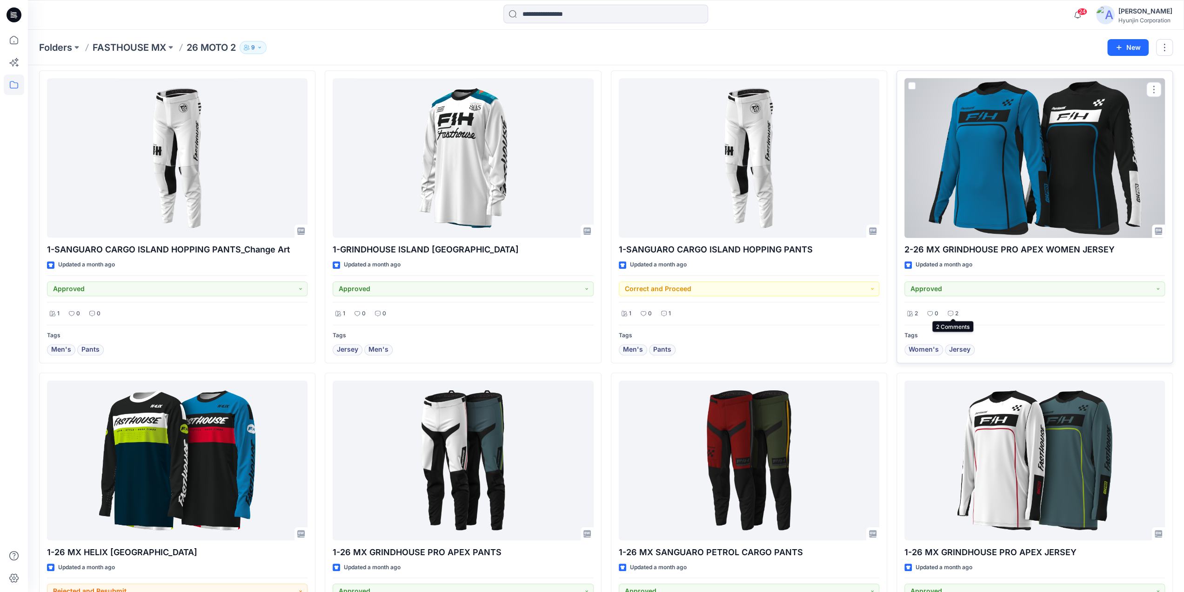
click at [955, 312] on div "2" at bounding box center [953, 314] width 16 height 12
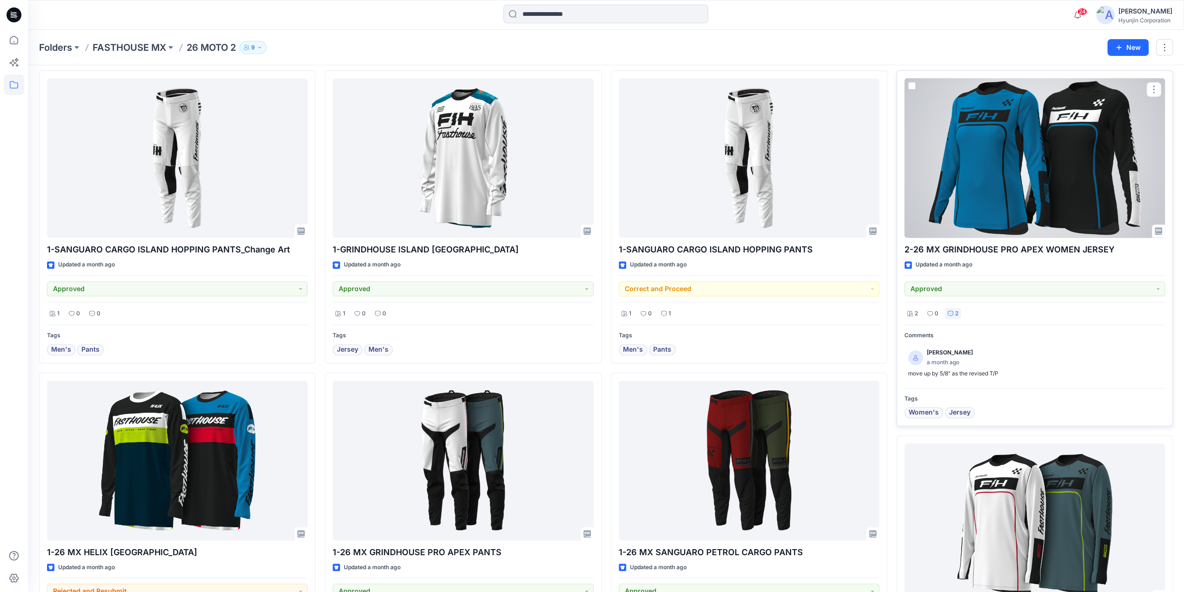
click at [955, 312] on div "2" at bounding box center [953, 314] width 16 height 12
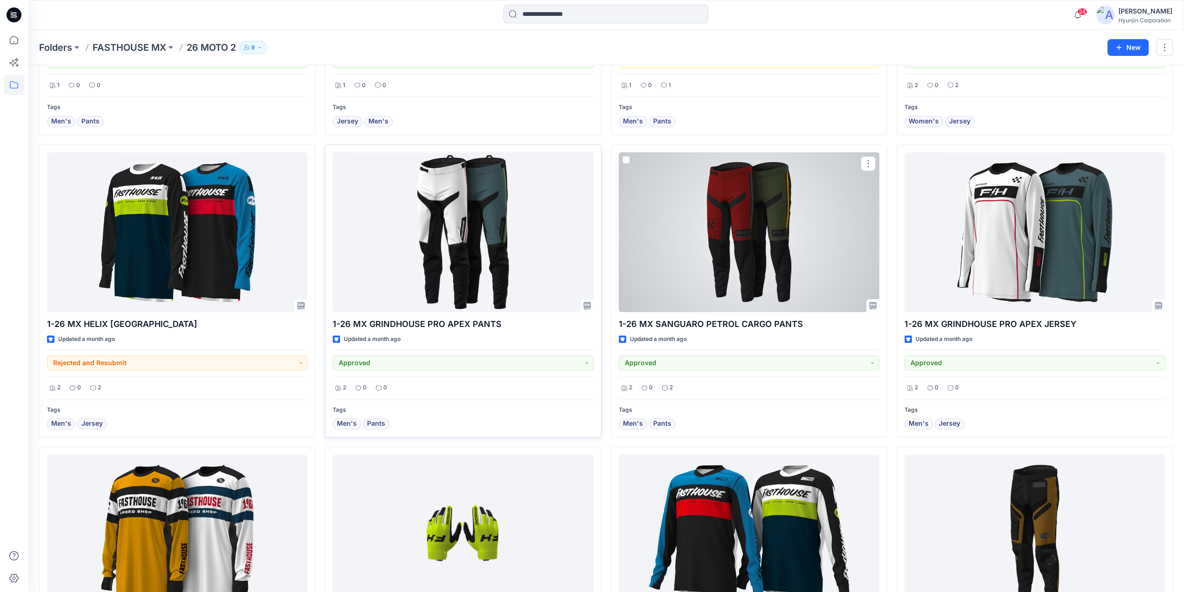
scroll to position [871, 0]
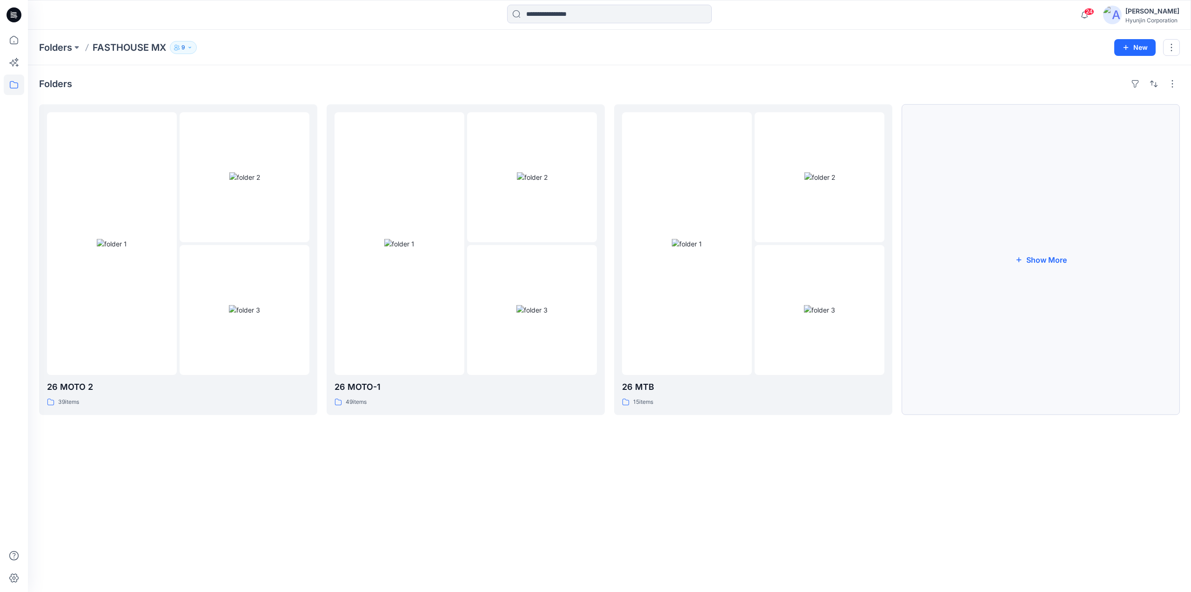
click at [965, 286] on button "Show More" at bounding box center [1041, 259] width 278 height 310
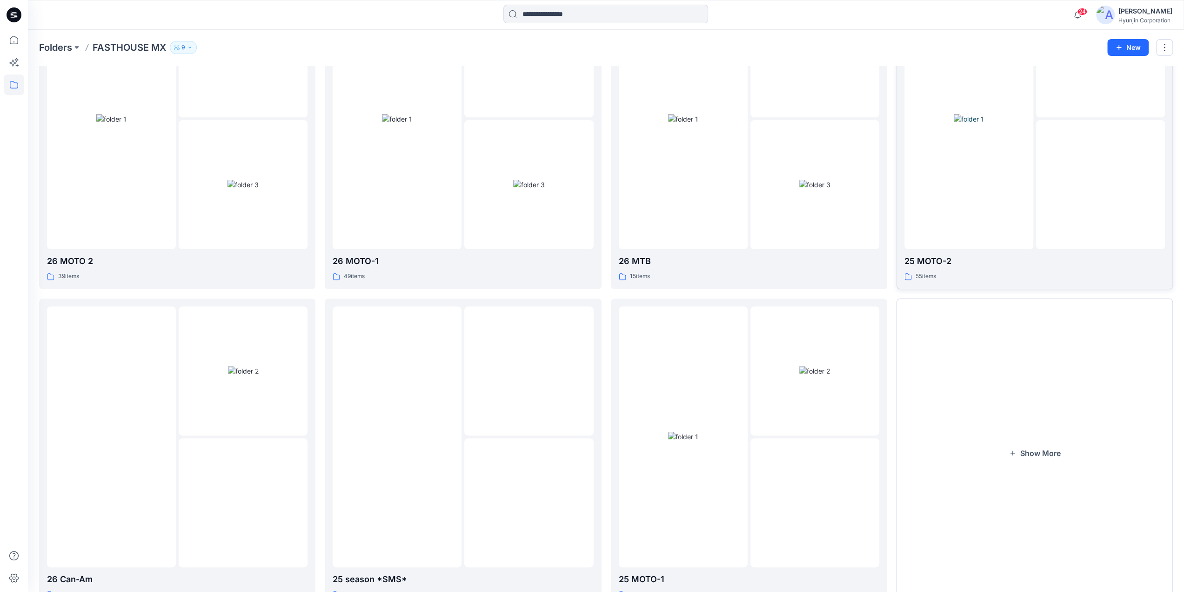
scroll to position [164, 0]
